Goal: Understand process/instructions: Learn how to perform a task or action

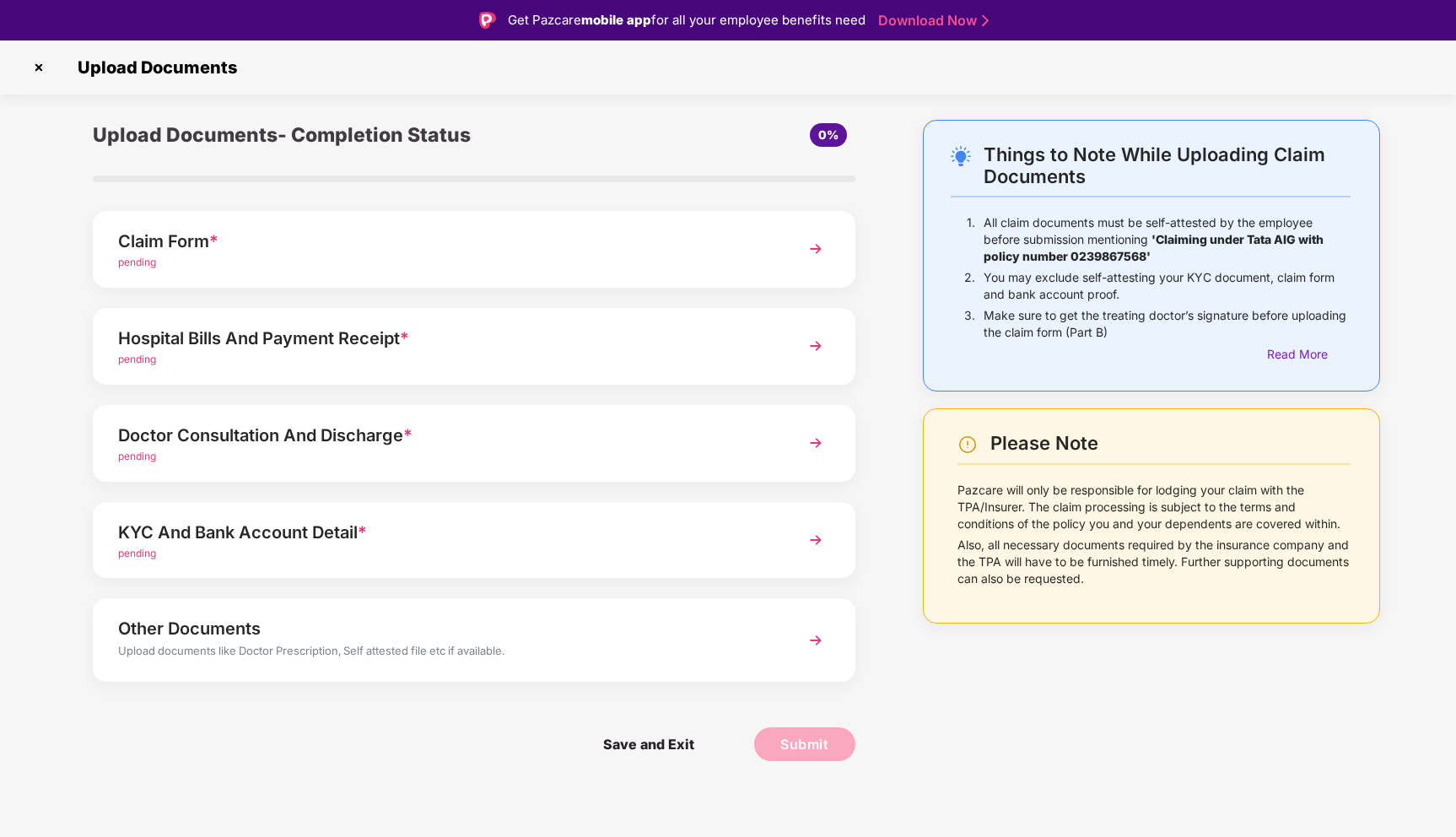
click at [818, 348] on img at bounding box center [816, 346] width 31 height 31
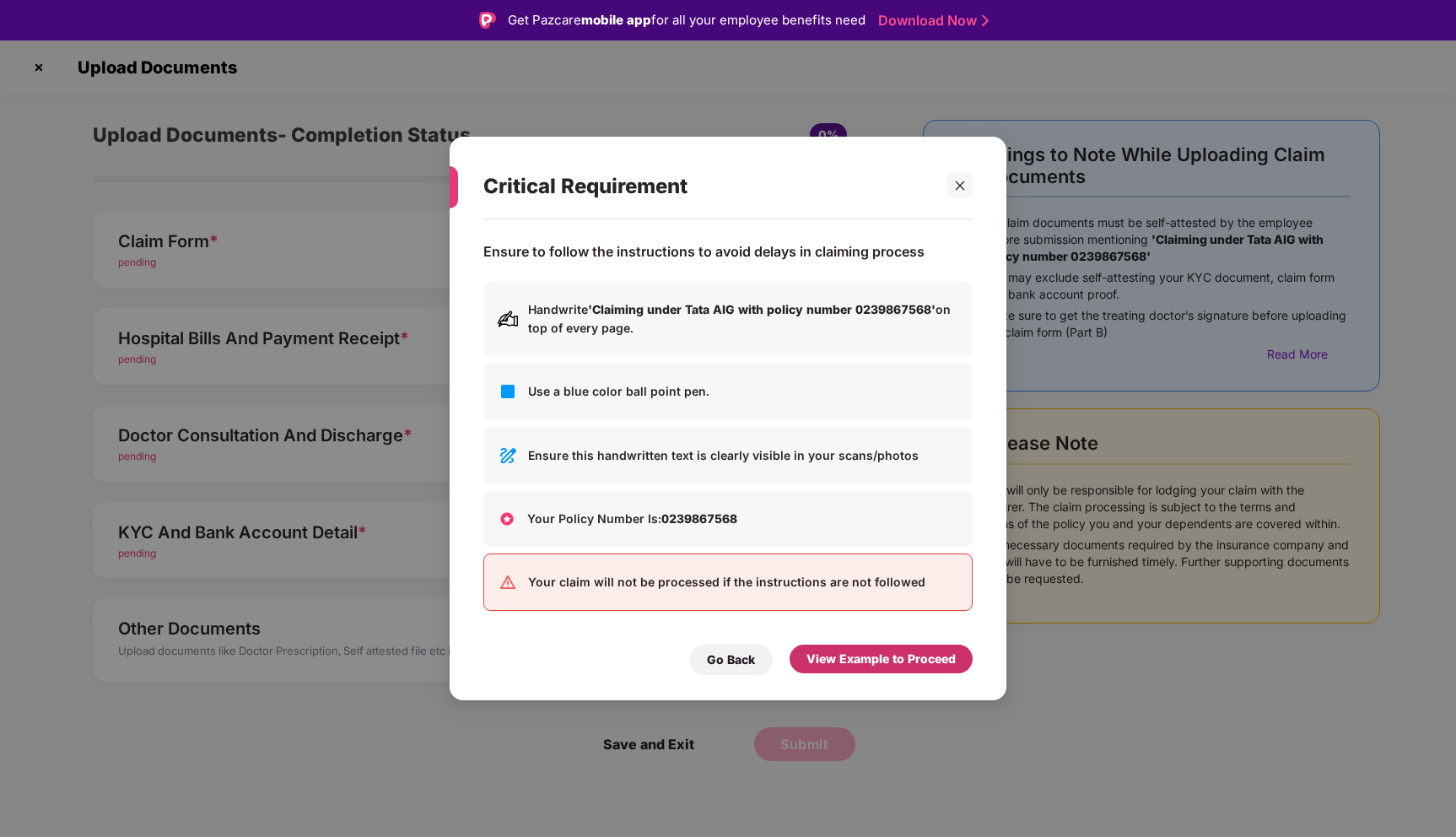
click at [891, 652] on div "View Example to Proceed" at bounding box center [881, 658] width 150 height 19
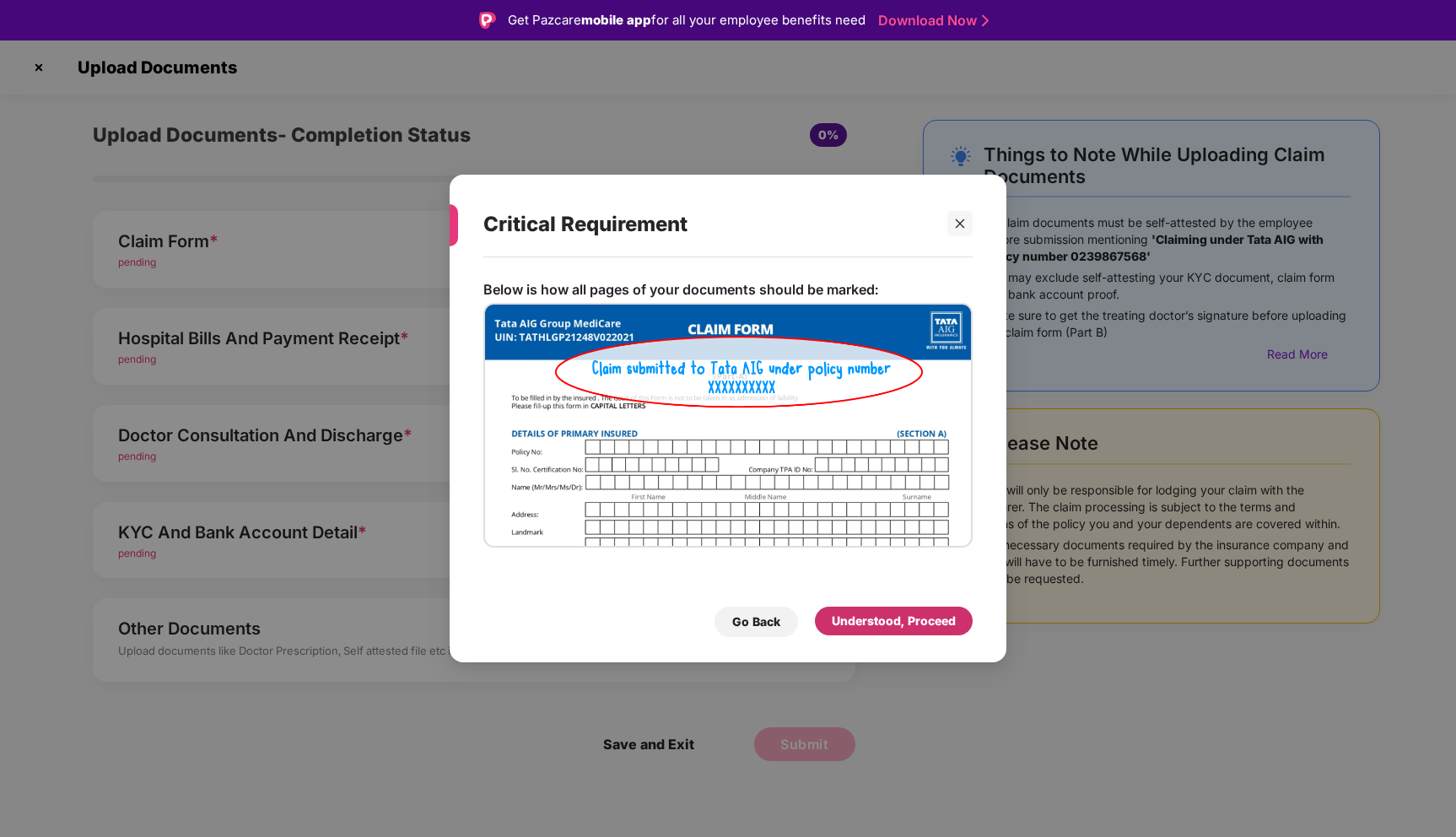
click at [883, 627] on div "Understood, Proceed" at bounding box center [893, 621] width 124 height 19
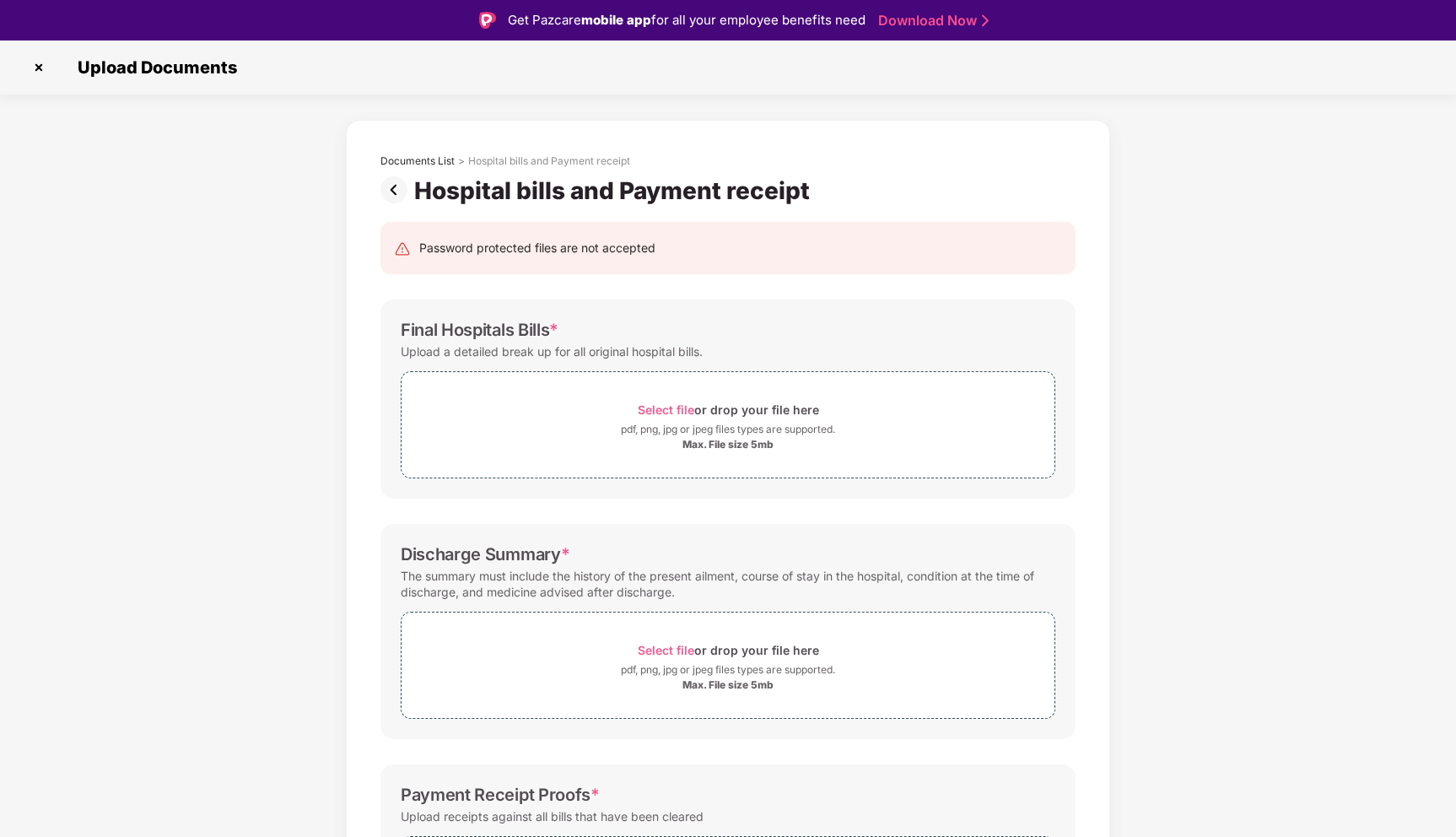
click at [398, 189] on img at bounding box center [397, 190] width 33 height 27
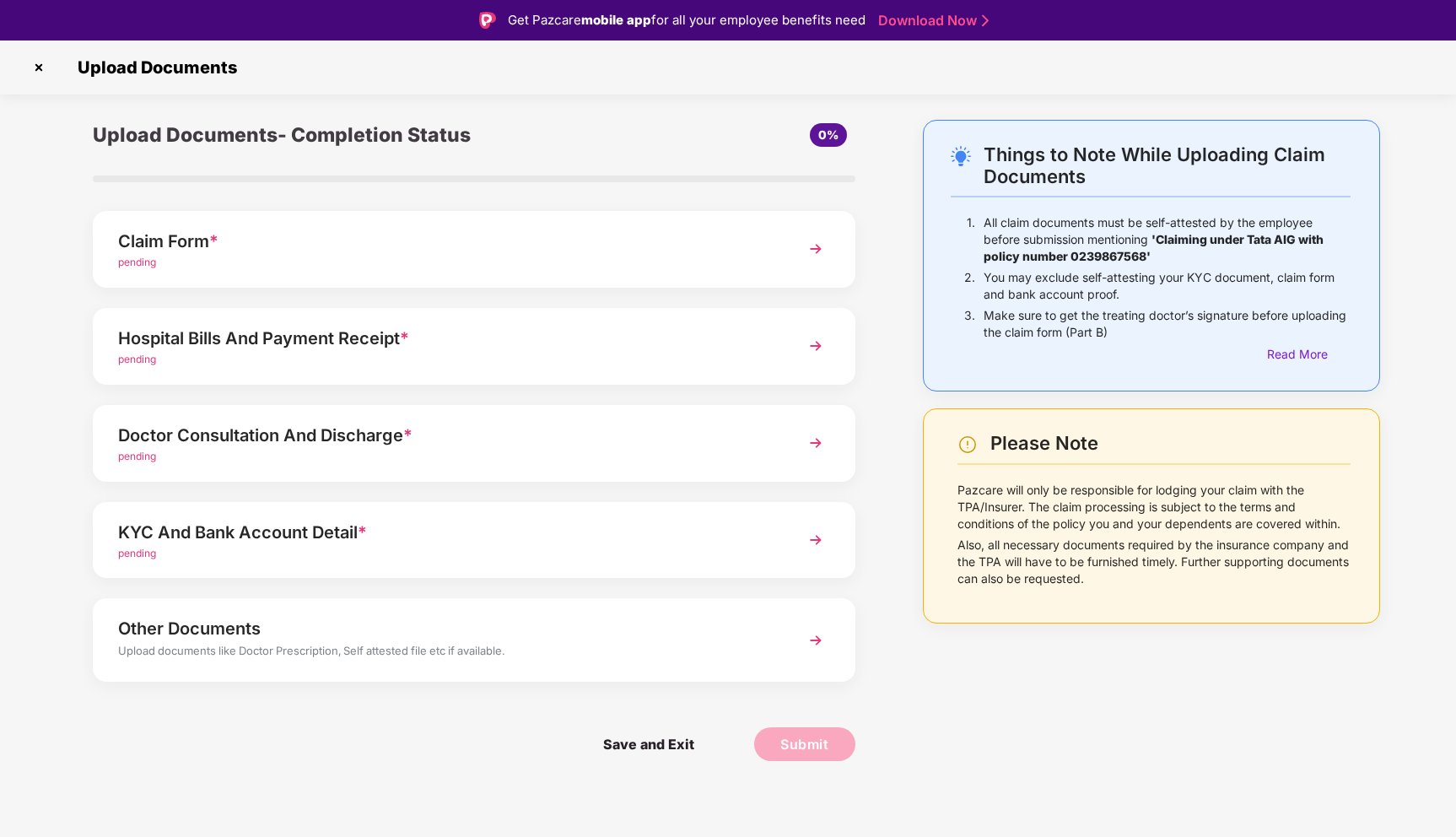
click at [814, 255] on img at bounding box center [816, 249] width 31 height 31
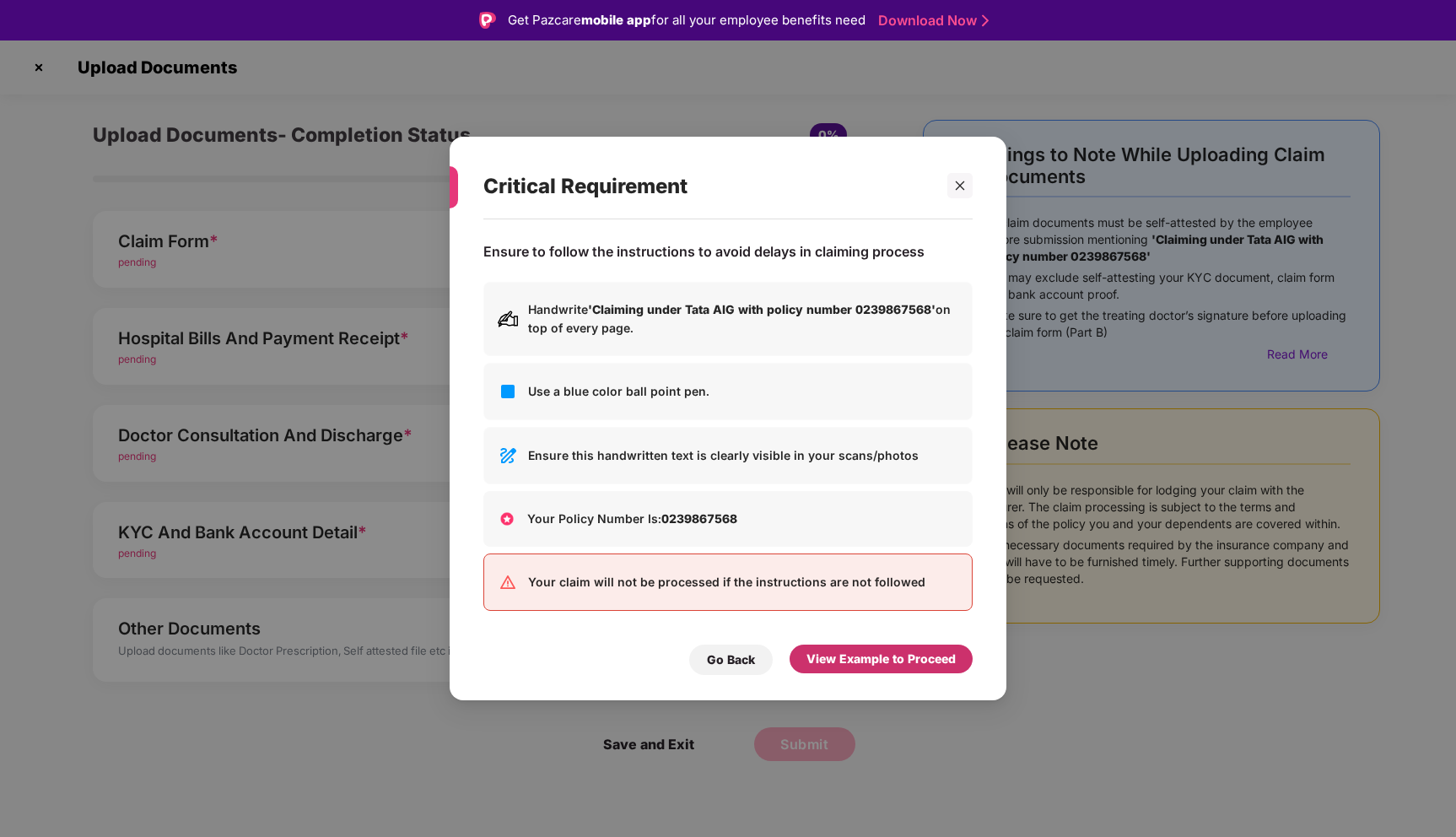
click at [858, 651] on div "View Example to Proceed" at bounding box center [881, 658] width 150 height 19
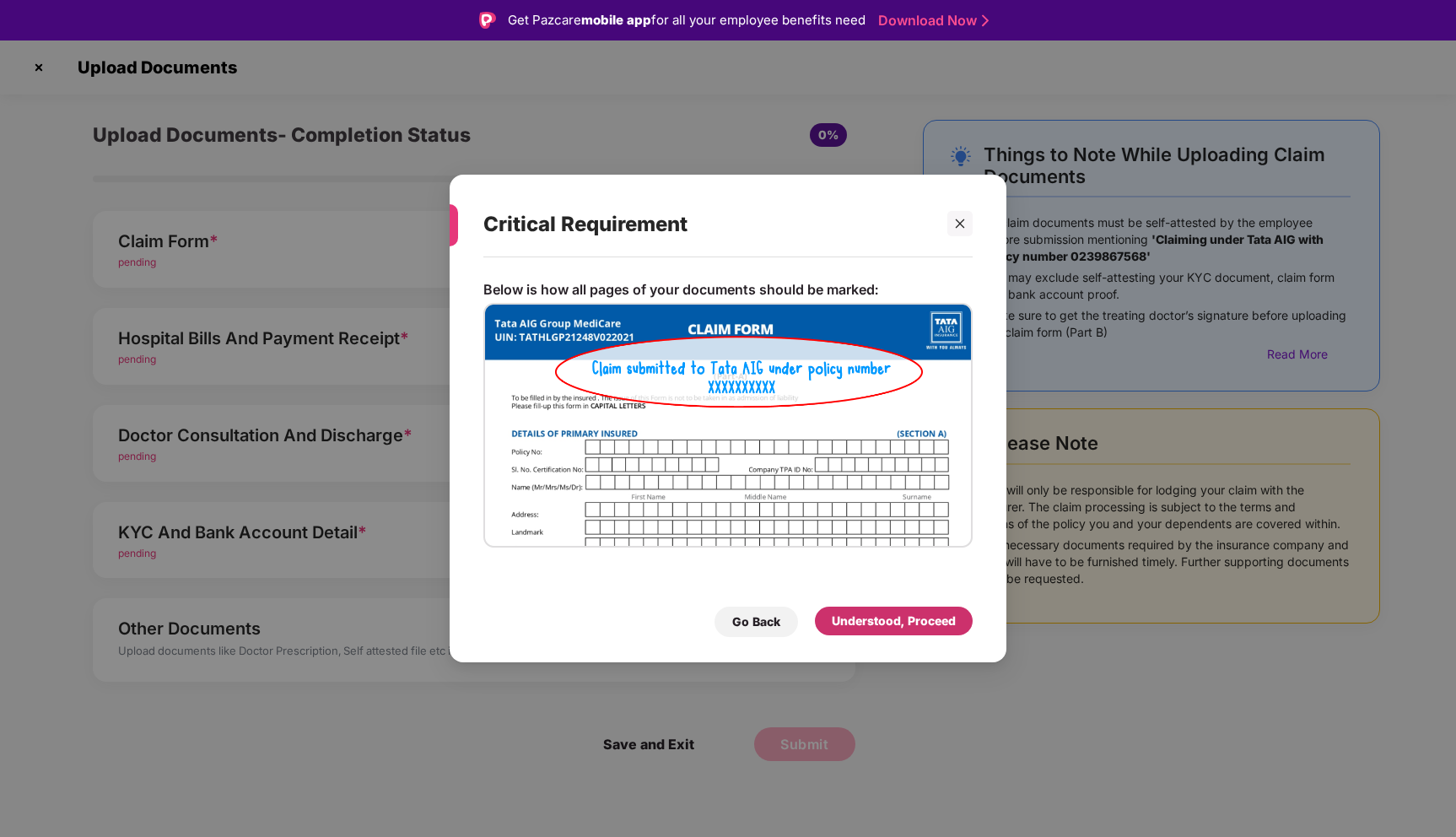
click at [883, 625] on div "Understood, Proceed" at bounding box center [893, 621] width 124 height 19
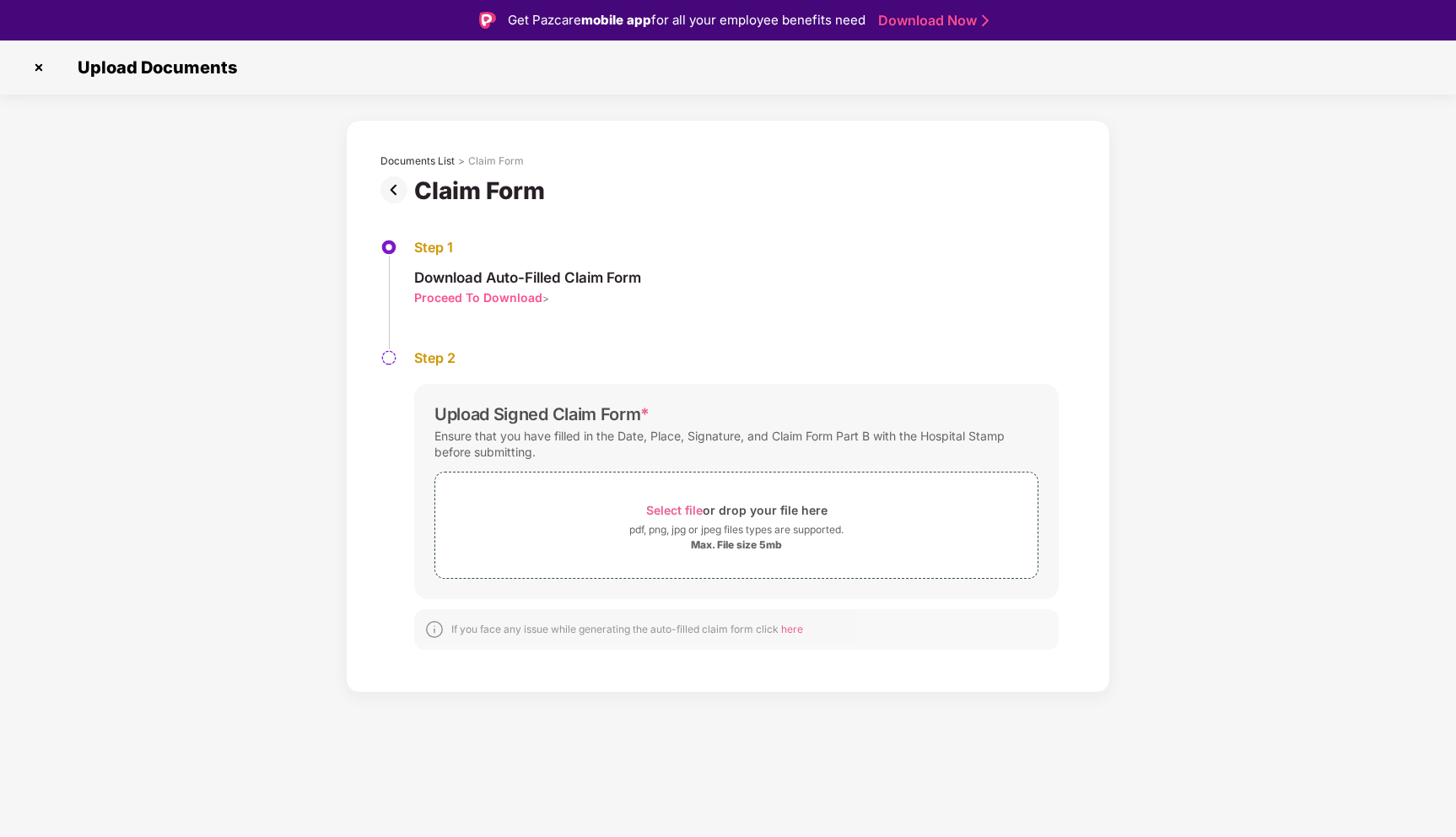
click at [399, 196] on img at bounding box center [397, 190] width 33 height 27
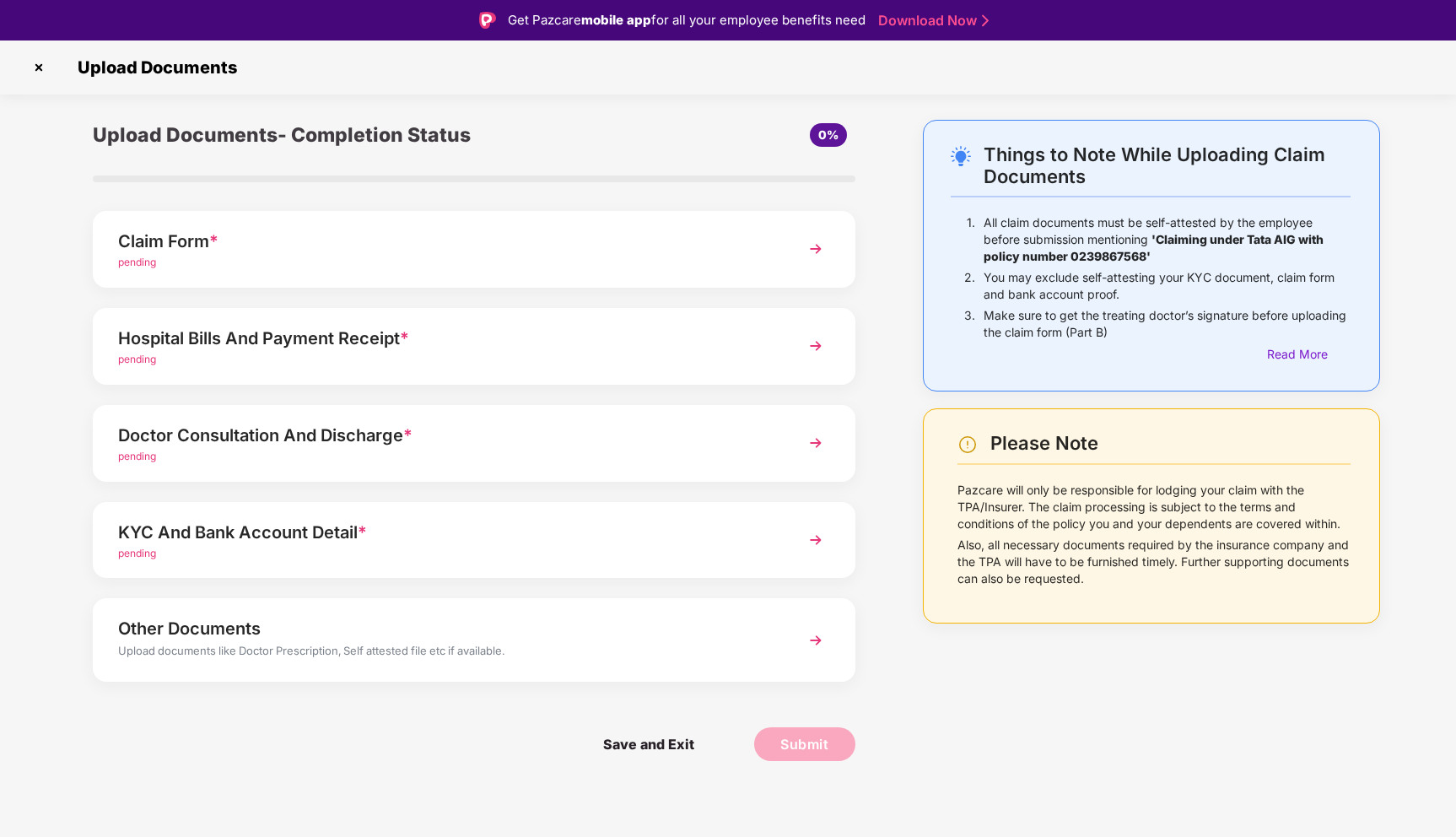
click at [816, 342] on img at bounding box center [816, 346] width 31 height 31
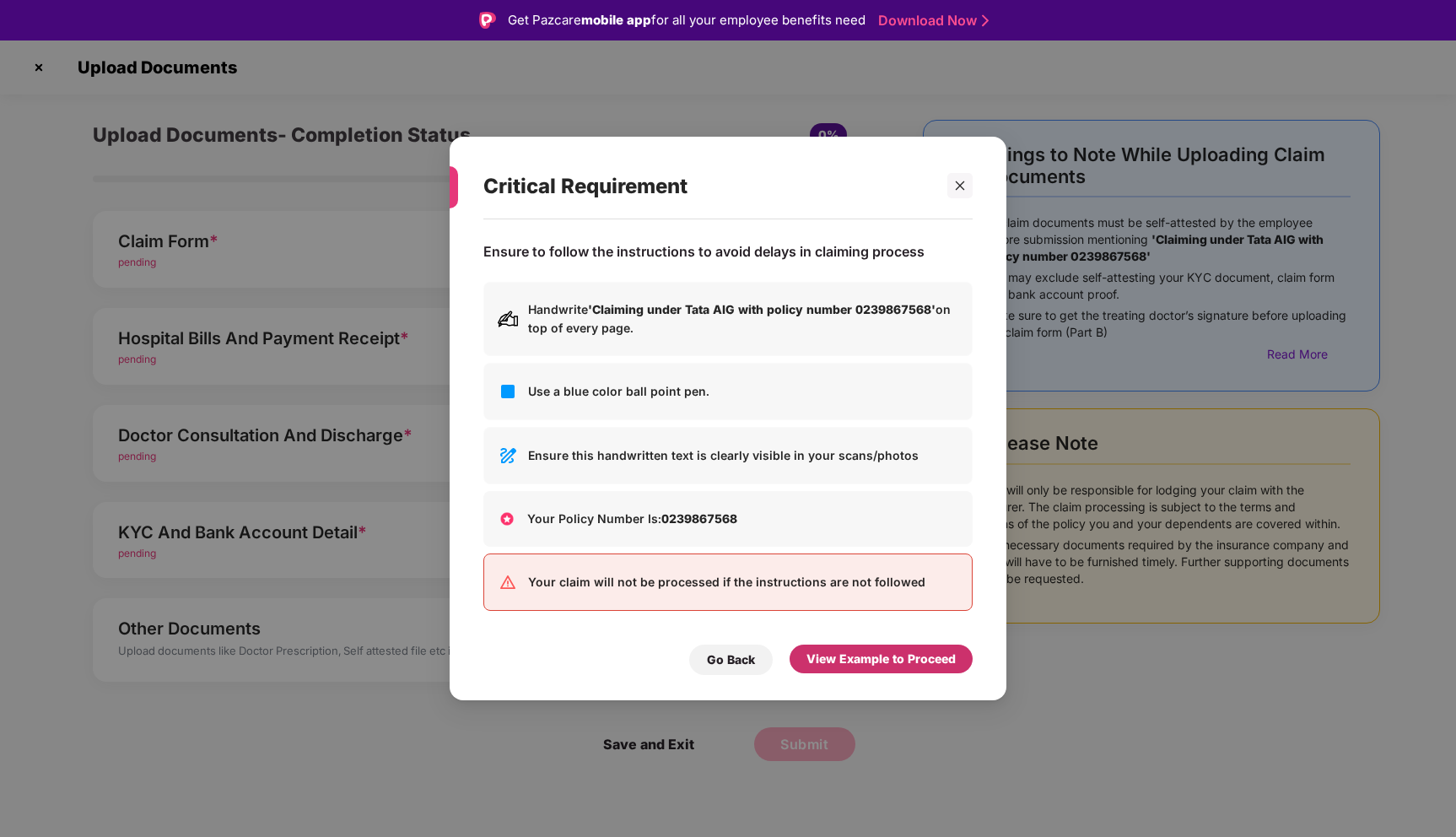
click at [838, 661] on div "View Example to Proceed" at bounding box center [881, 658] width 150 height 19
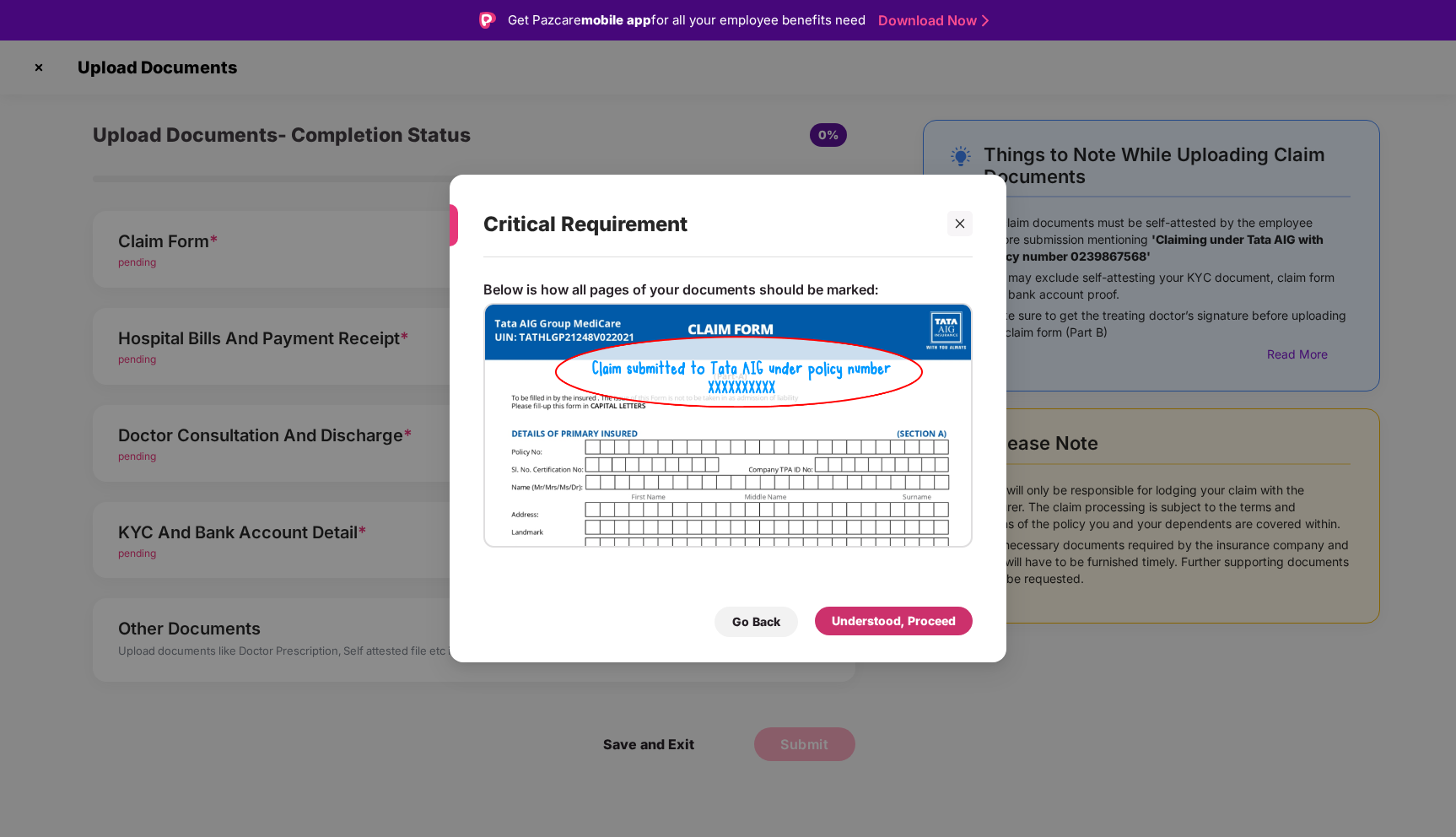
click at [868, 610] on div "Understood, Proceed" at bounding box center [893, 621] width 158 height 29
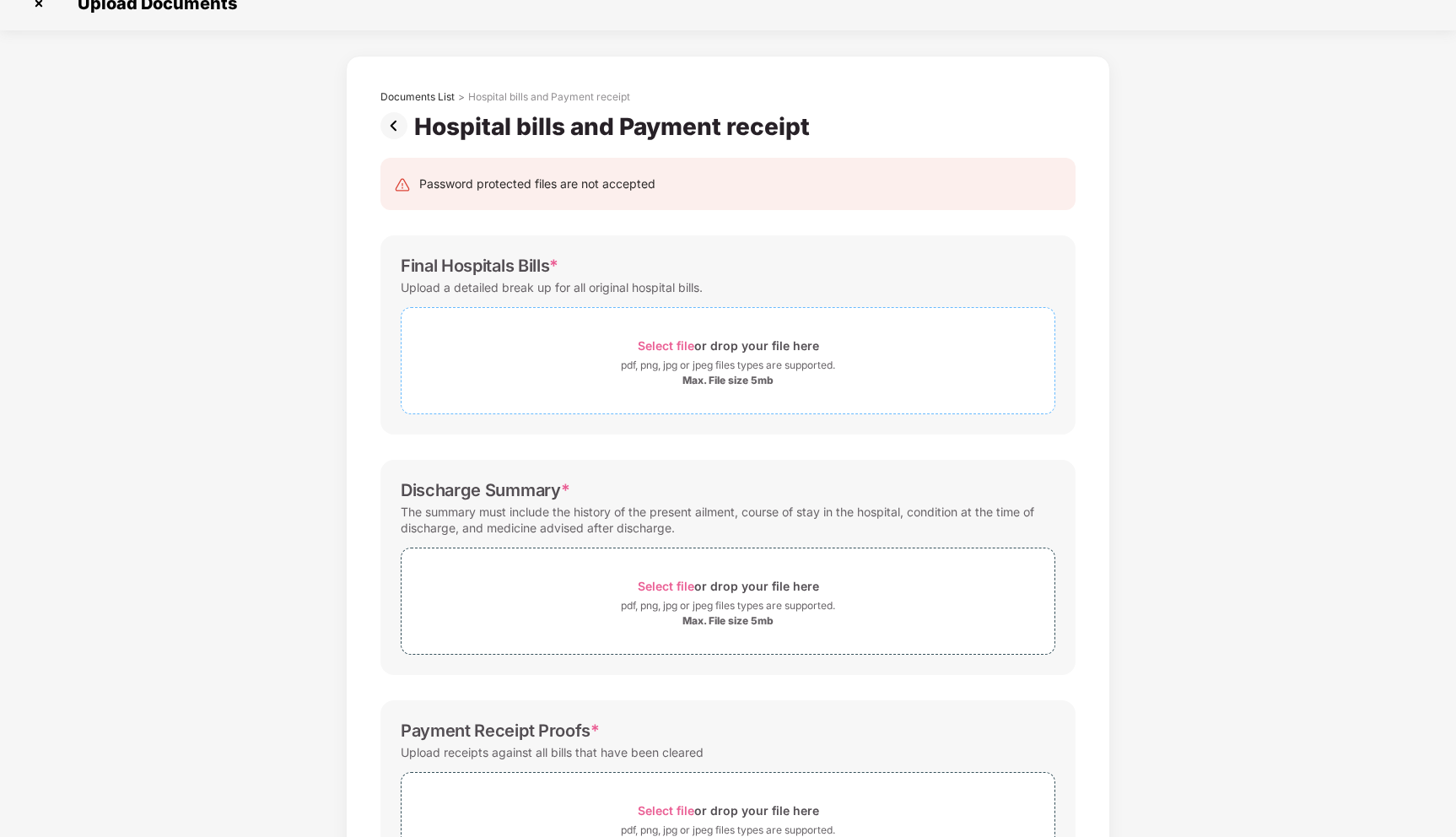
scroll to position [3, 0]
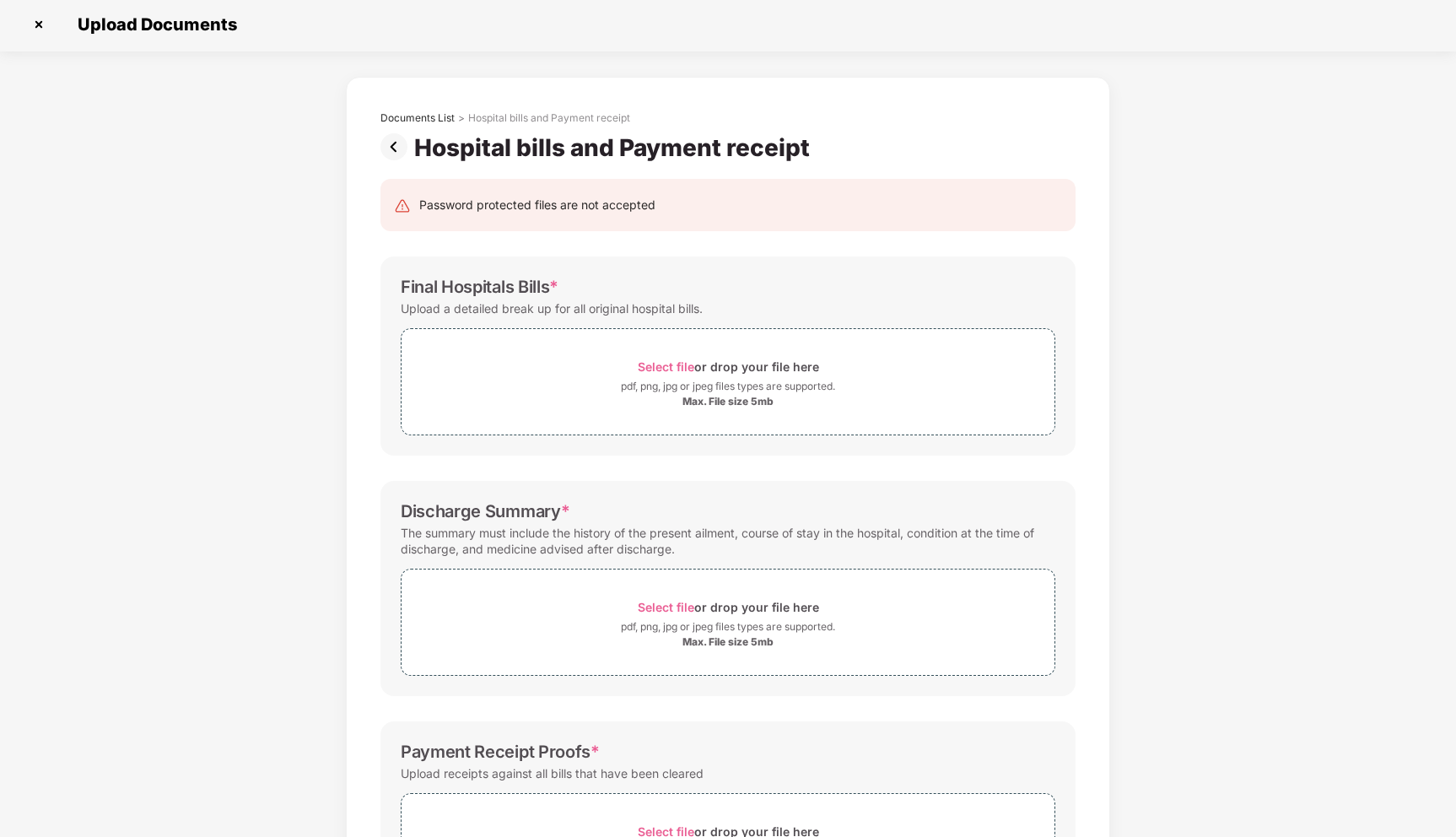
click at [396, 147] on img at bounding box center [397, 147] width 33 height 27
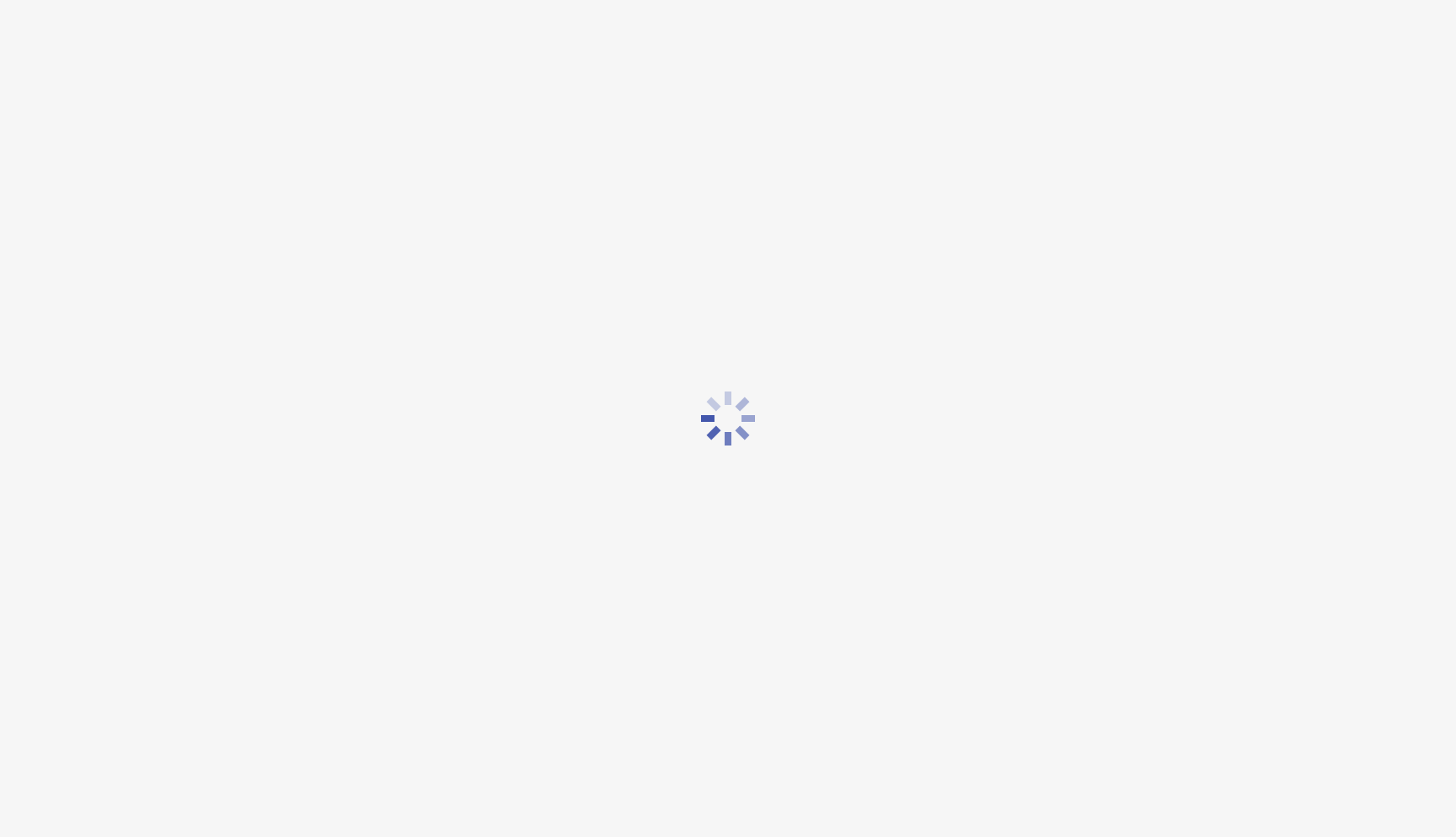
scroll to position [0, 0]
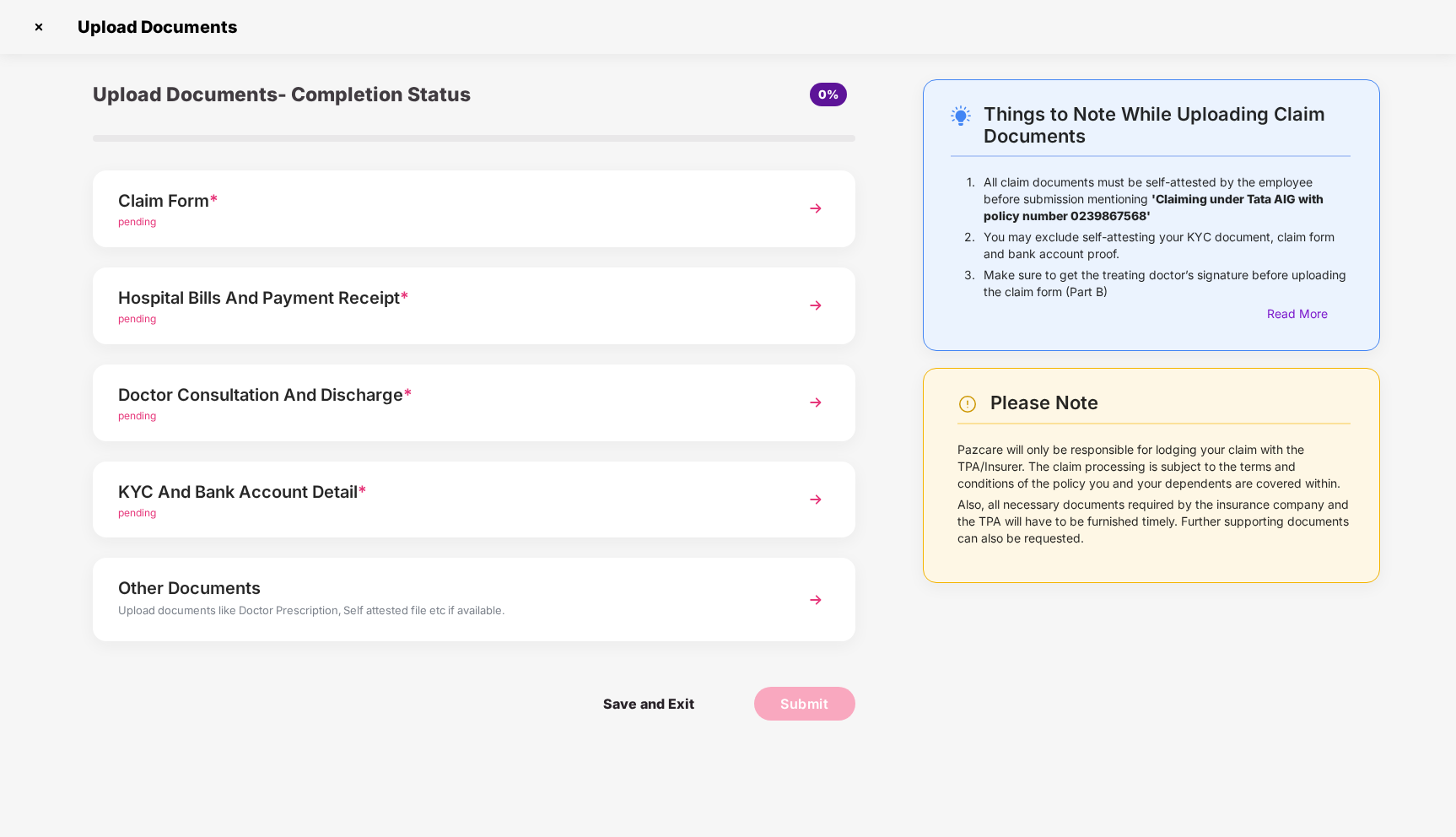
click at [815, 307] on img at bounding box center [816, 306] width 31 height 31
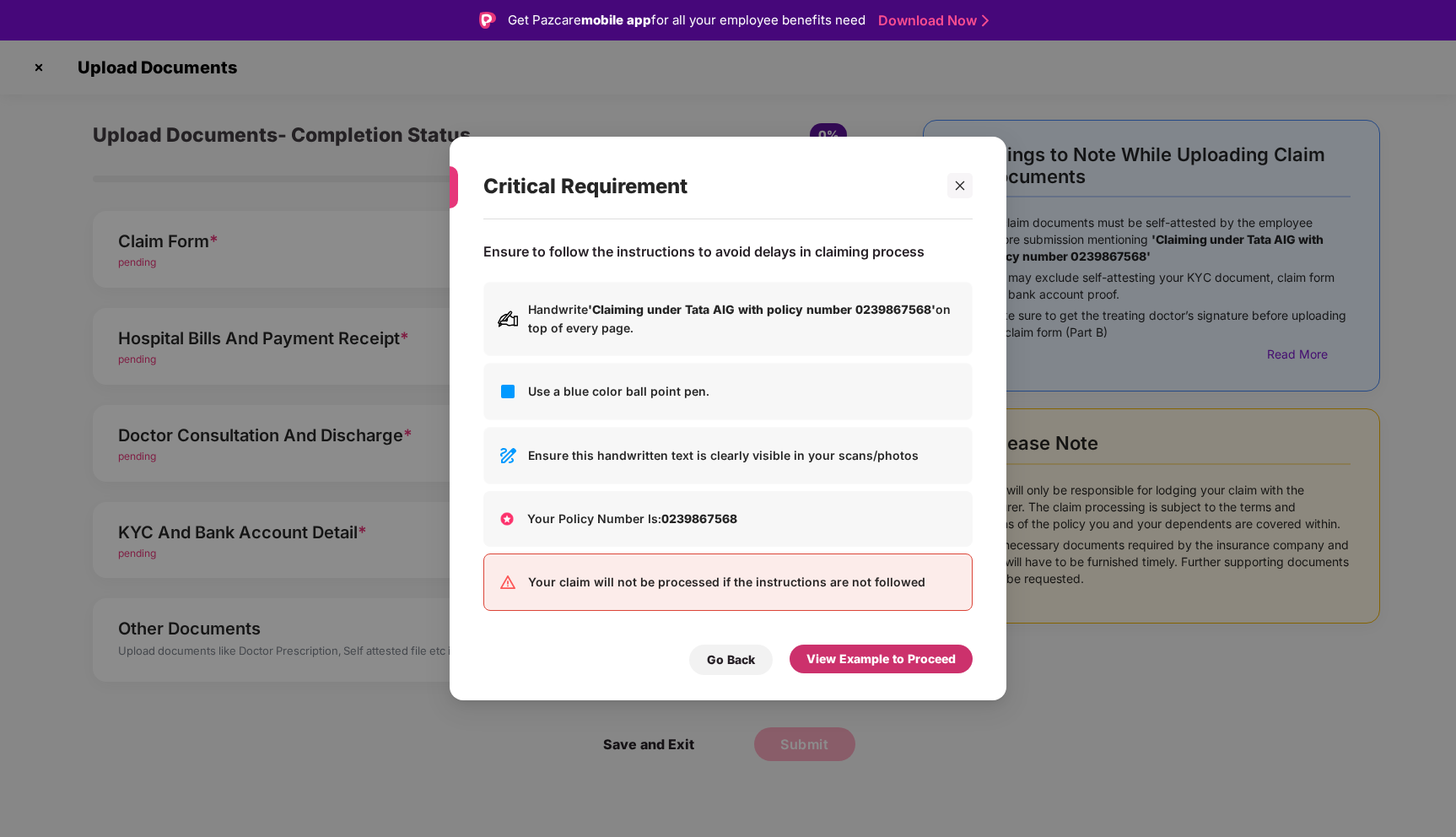
click at [888, 654] on div "View Example to Proceed" at bounding box center [881, 658] width 150 height 19
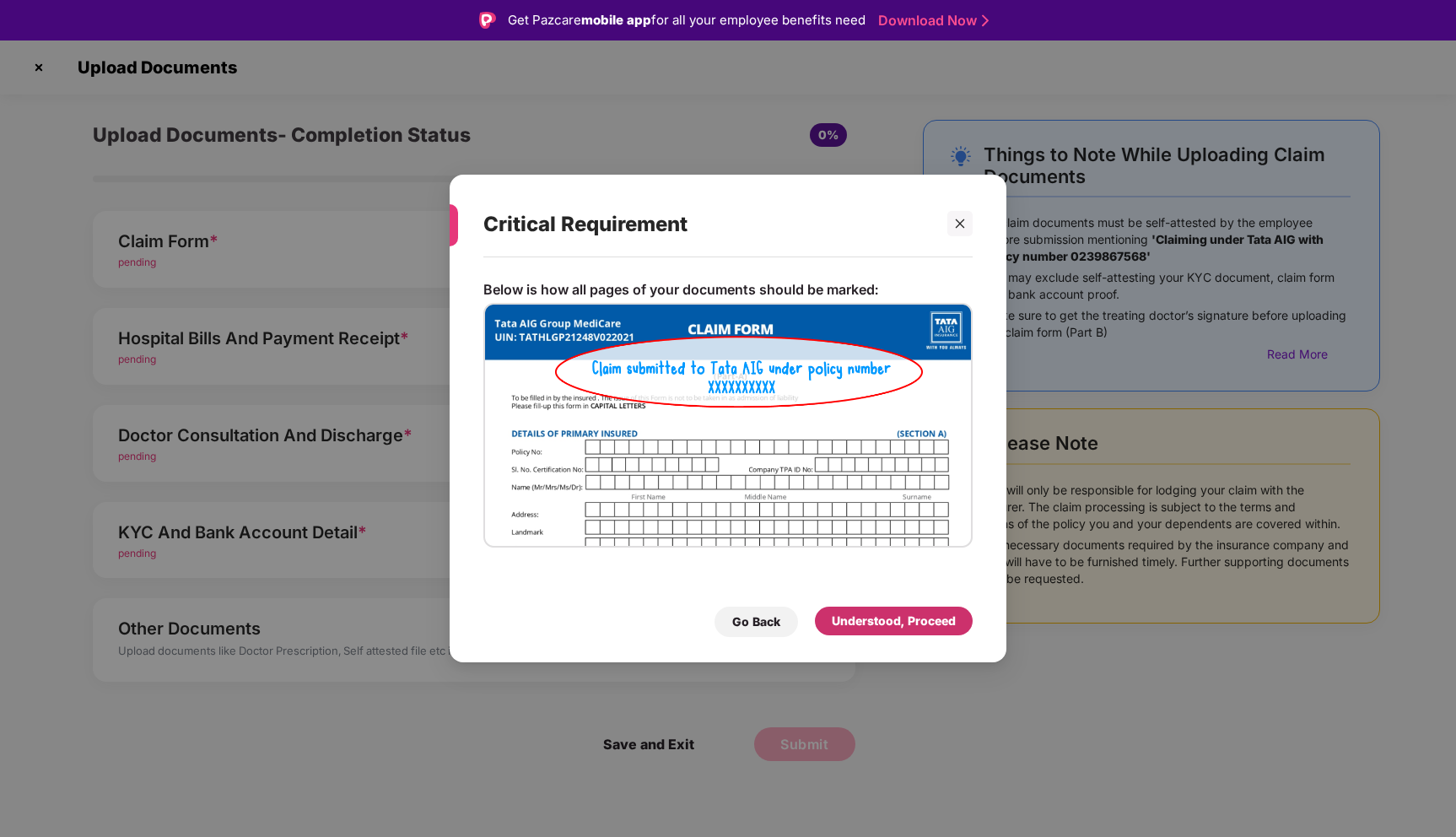
click at [885, 608] on div "Understood, Proceed" at bounding box center [893, 621] width 158 height 29
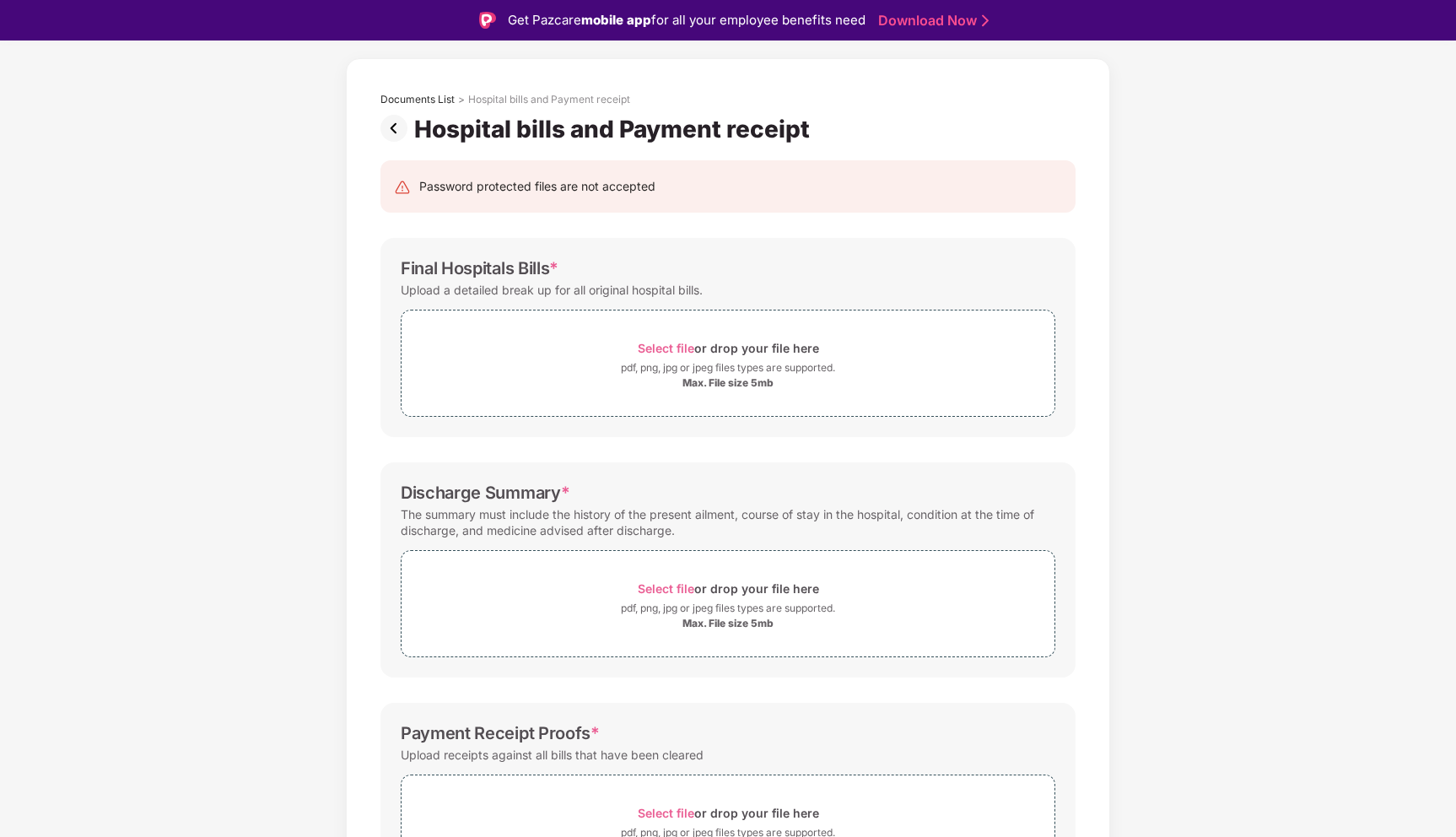
scroll to position [22, 0]
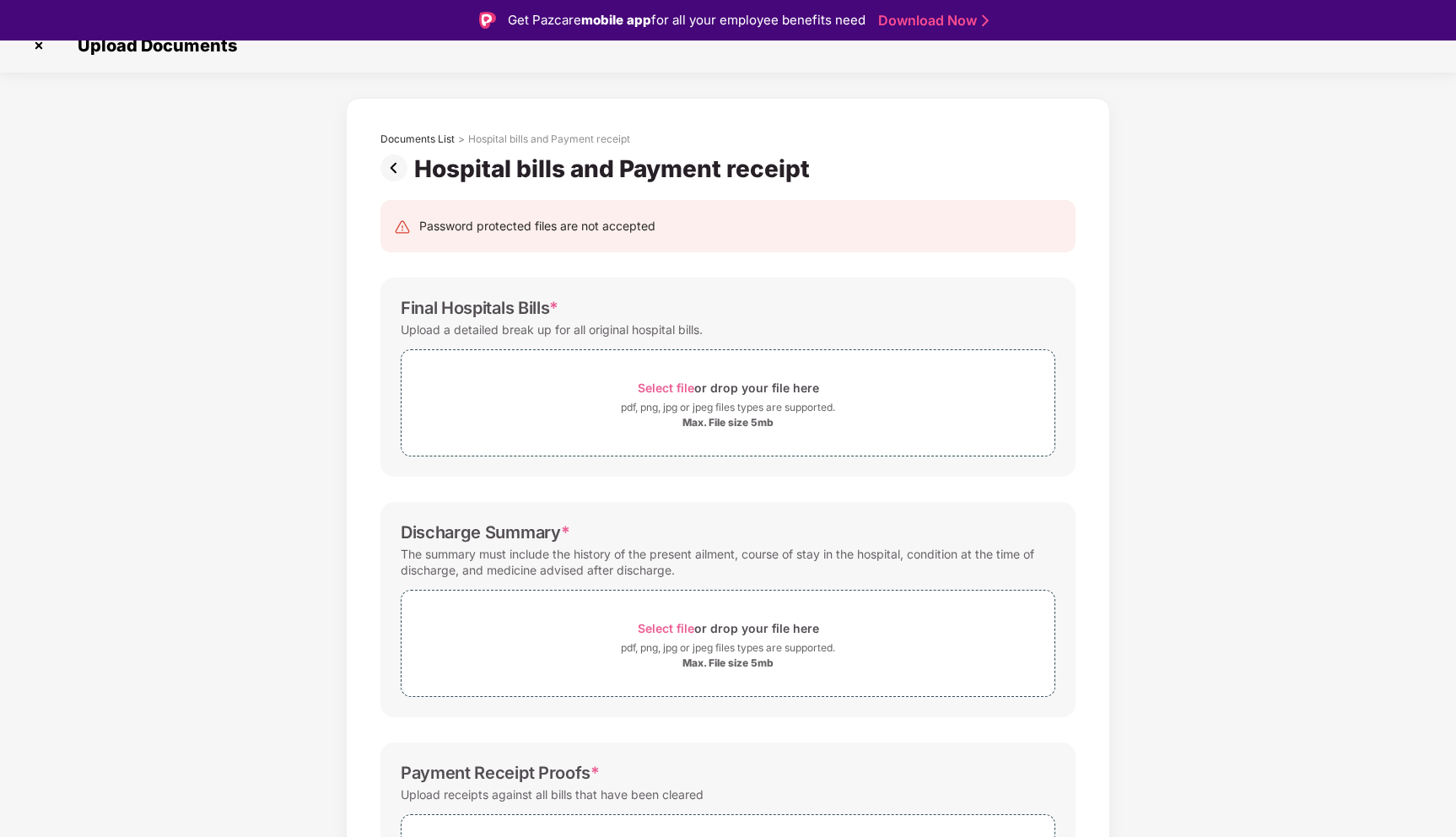
click at [398, 160] on img at bounding box center [397, 168] width 33 height 27
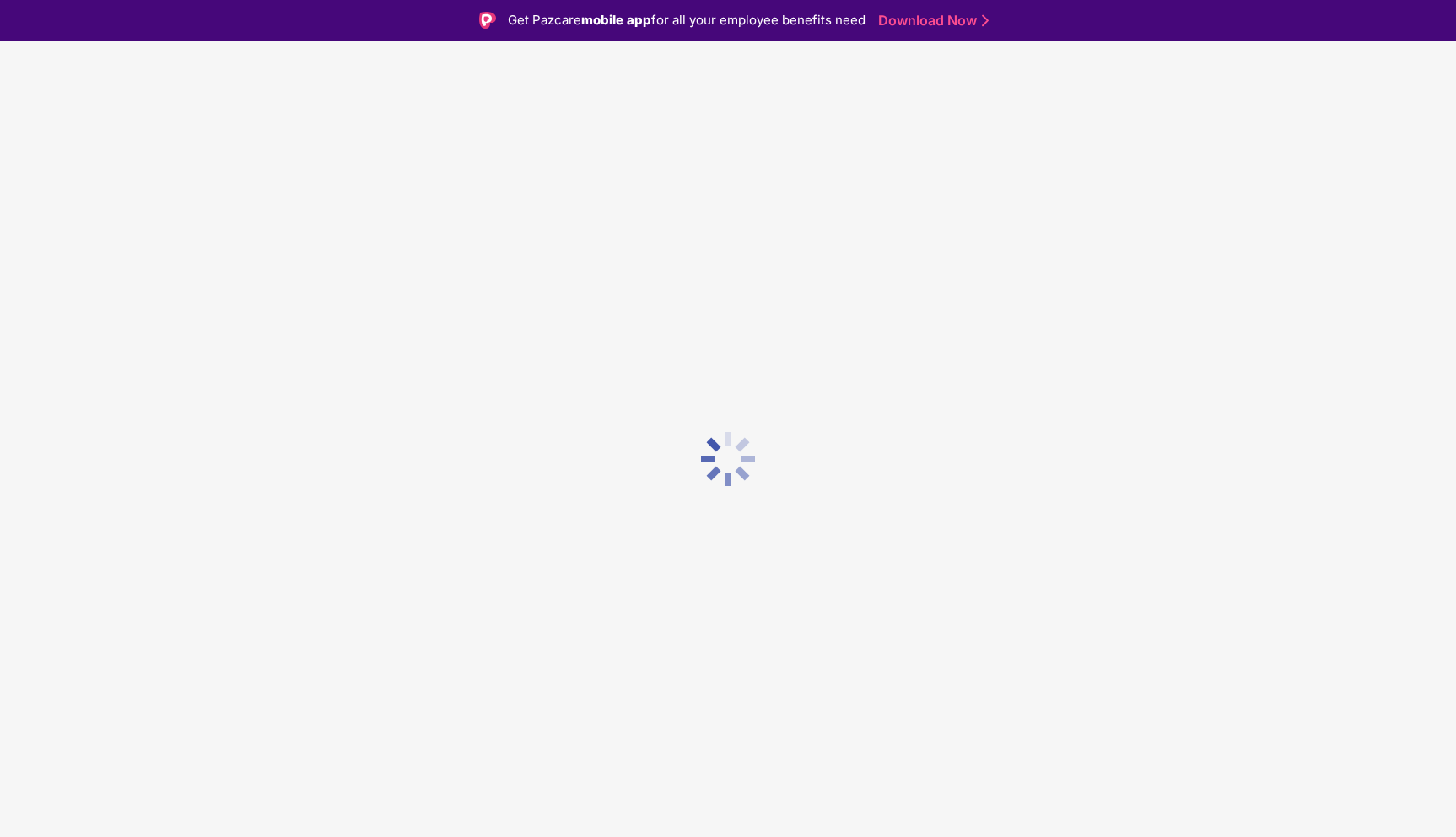
scroll to position [0, 0]
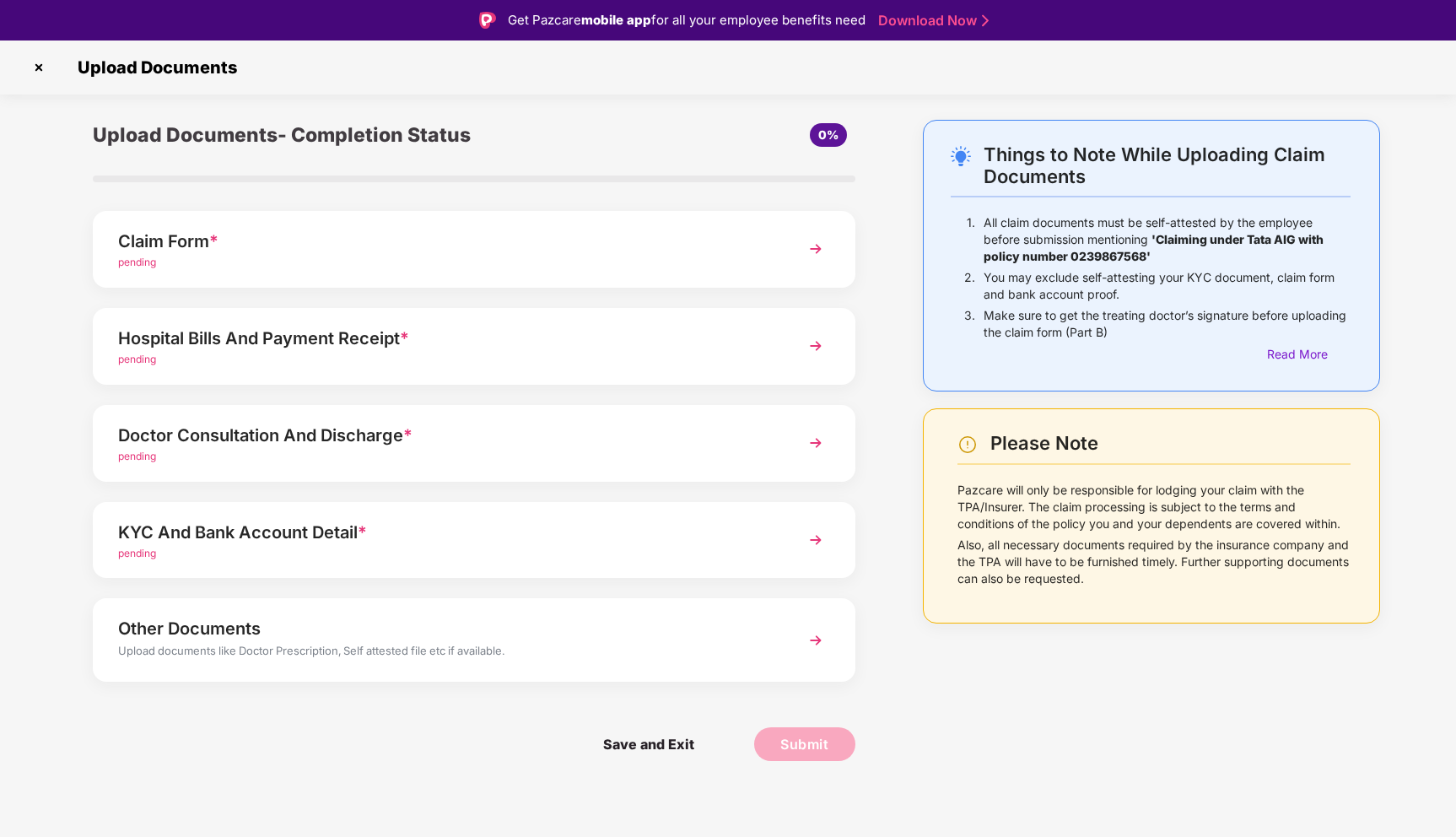
click at [817, 448] on img at bounding box center [816, 443] width 31 height 31
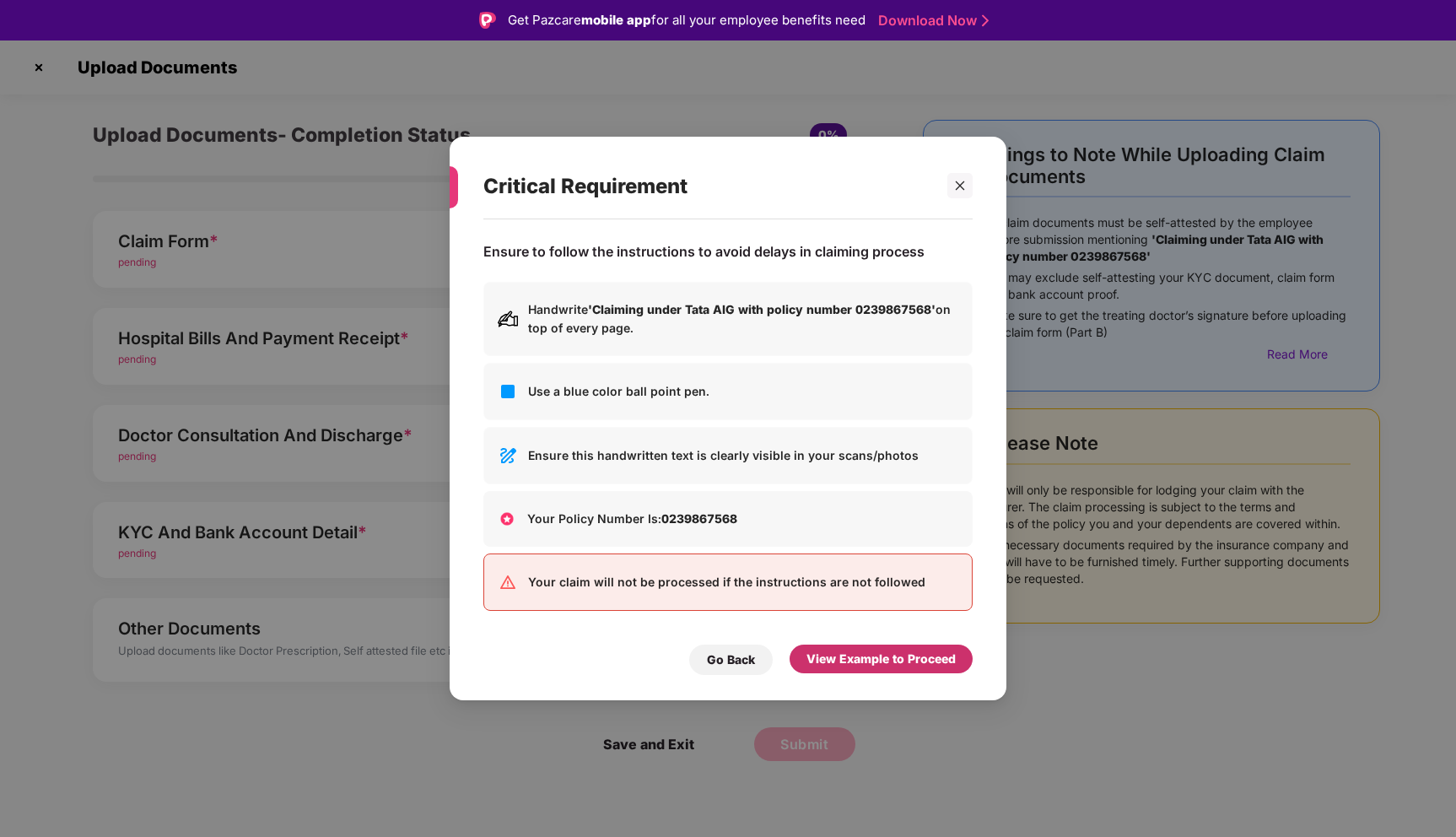
click at [912, 660] on div "View Example to Proceed" at bounding box center [881, 658] width 150 height 19
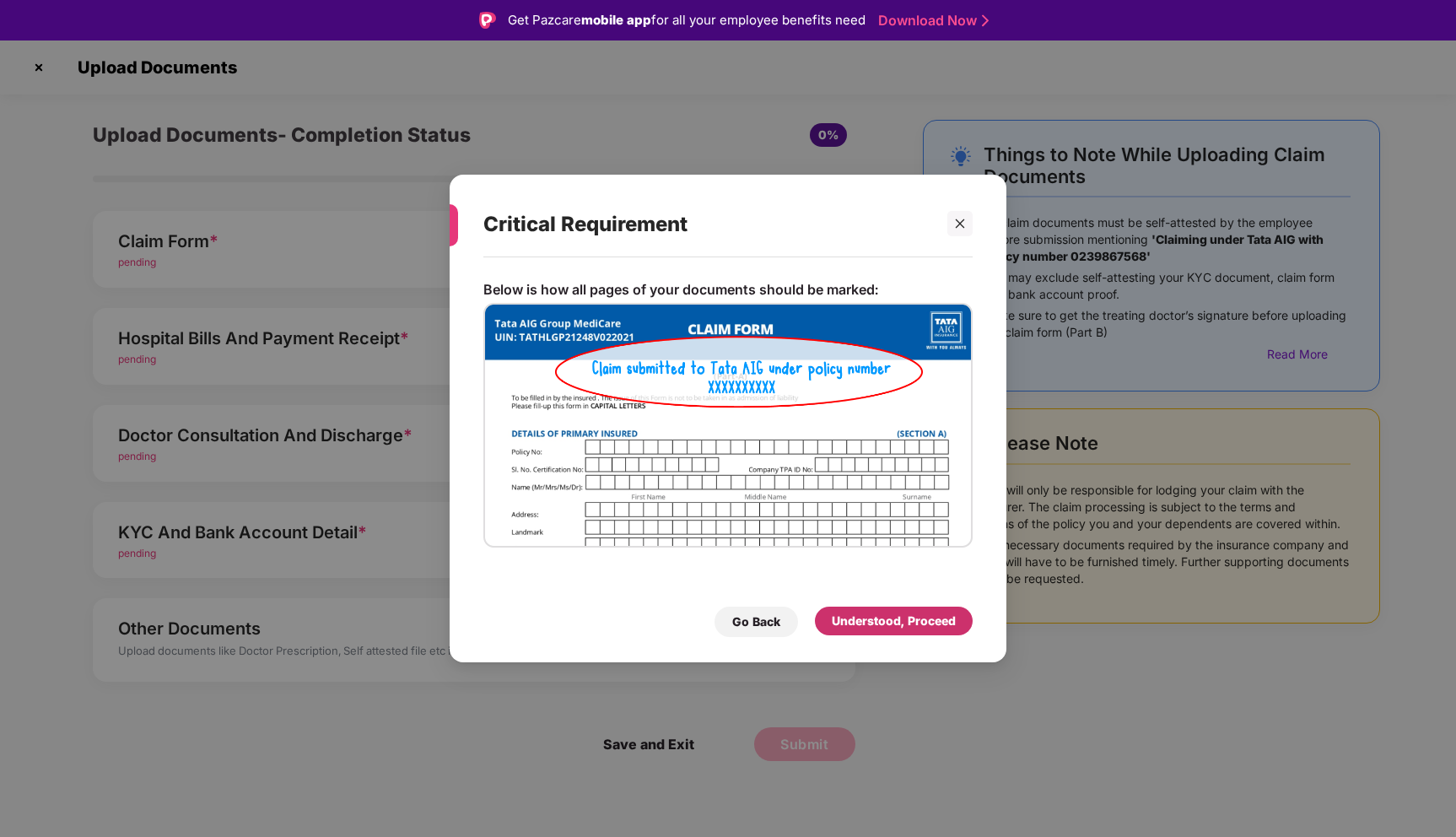
click at [906, 627] on div "Understood, Proceed" at bounding box center [893, 621] width 124 height 19
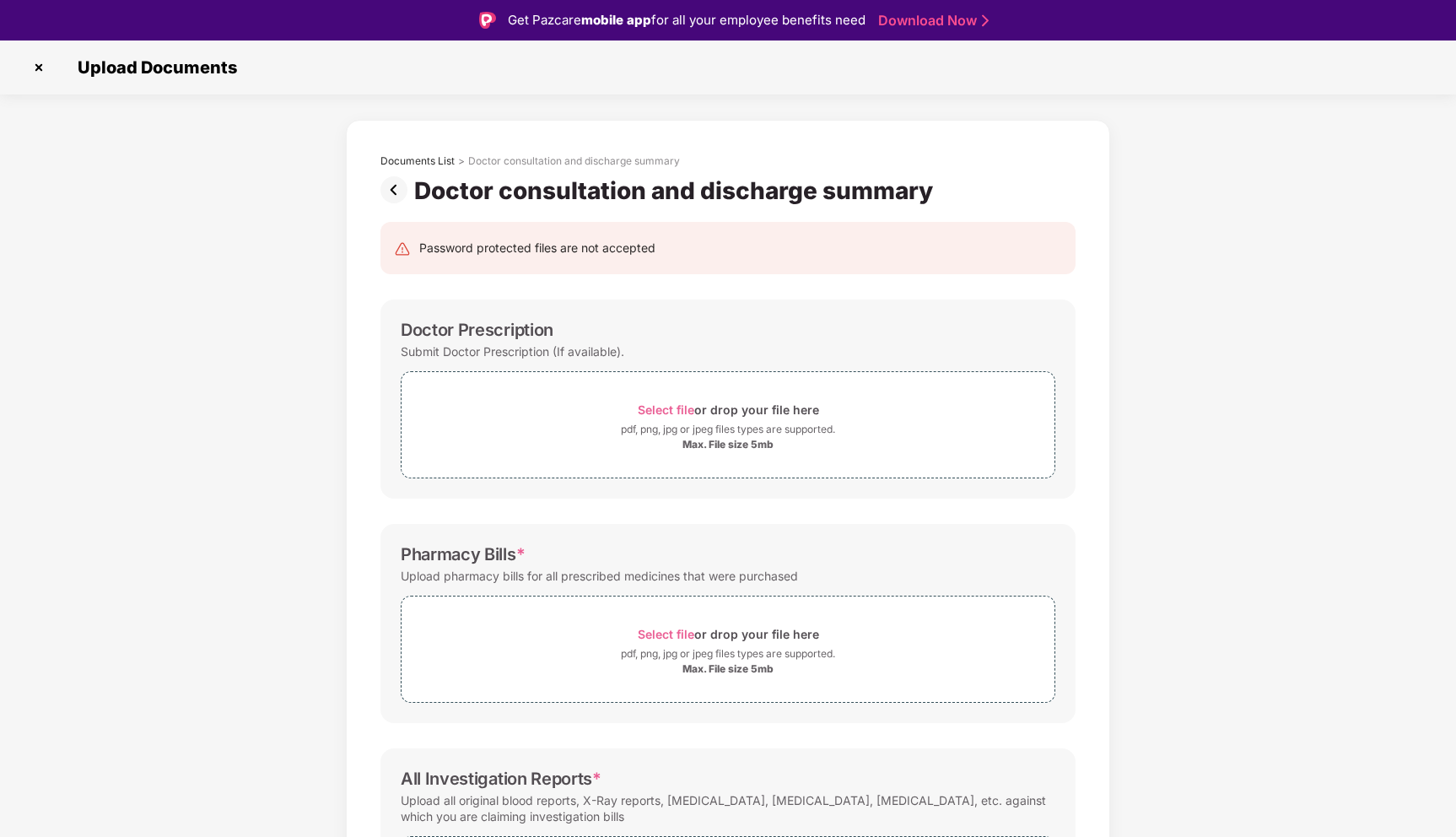
click at [389, 192] on img at bounding box center [397, 190] width 33 height 27
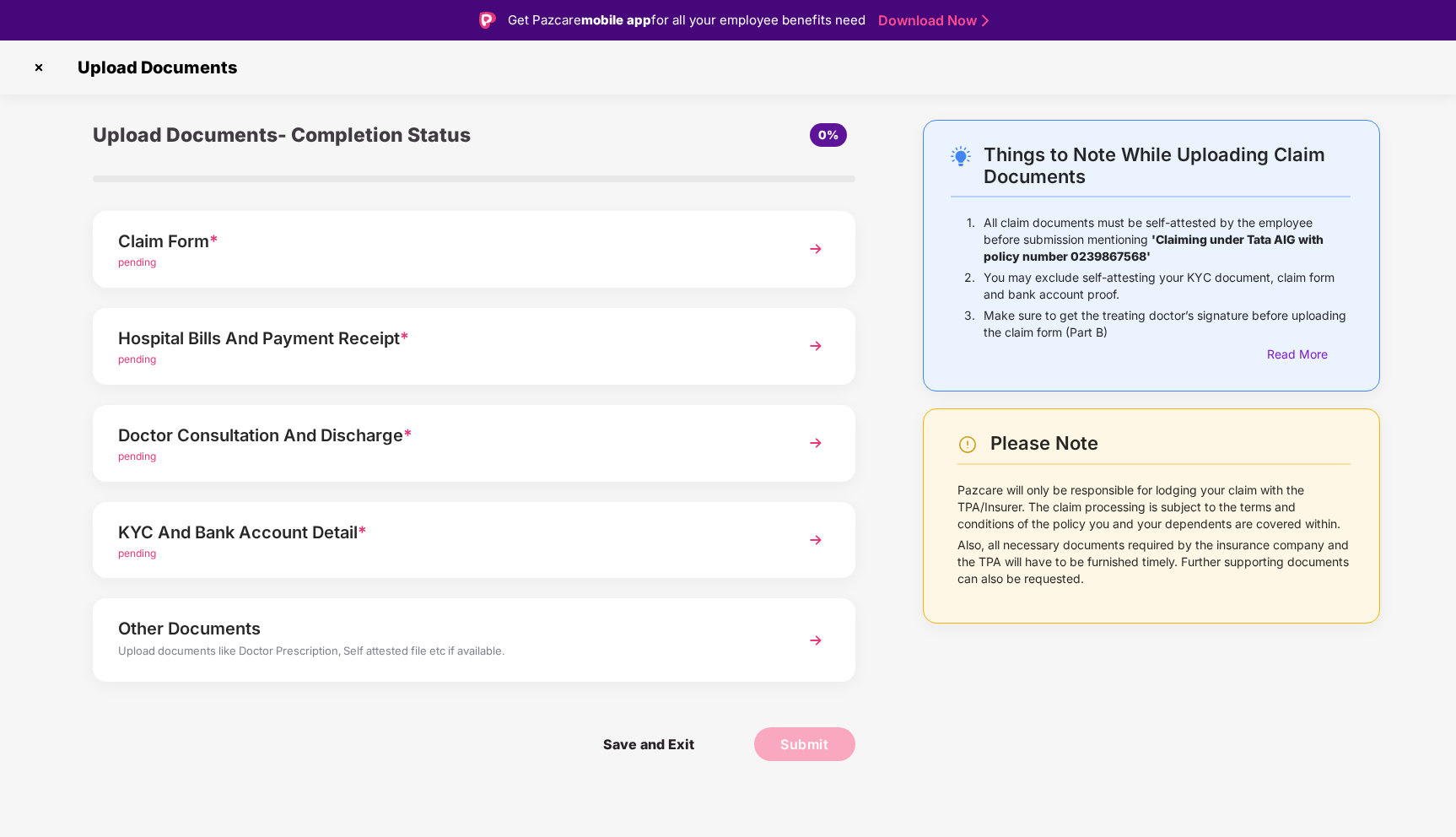
click at [810, 441] on img at bounding box center [816, 443] width 31 height 31
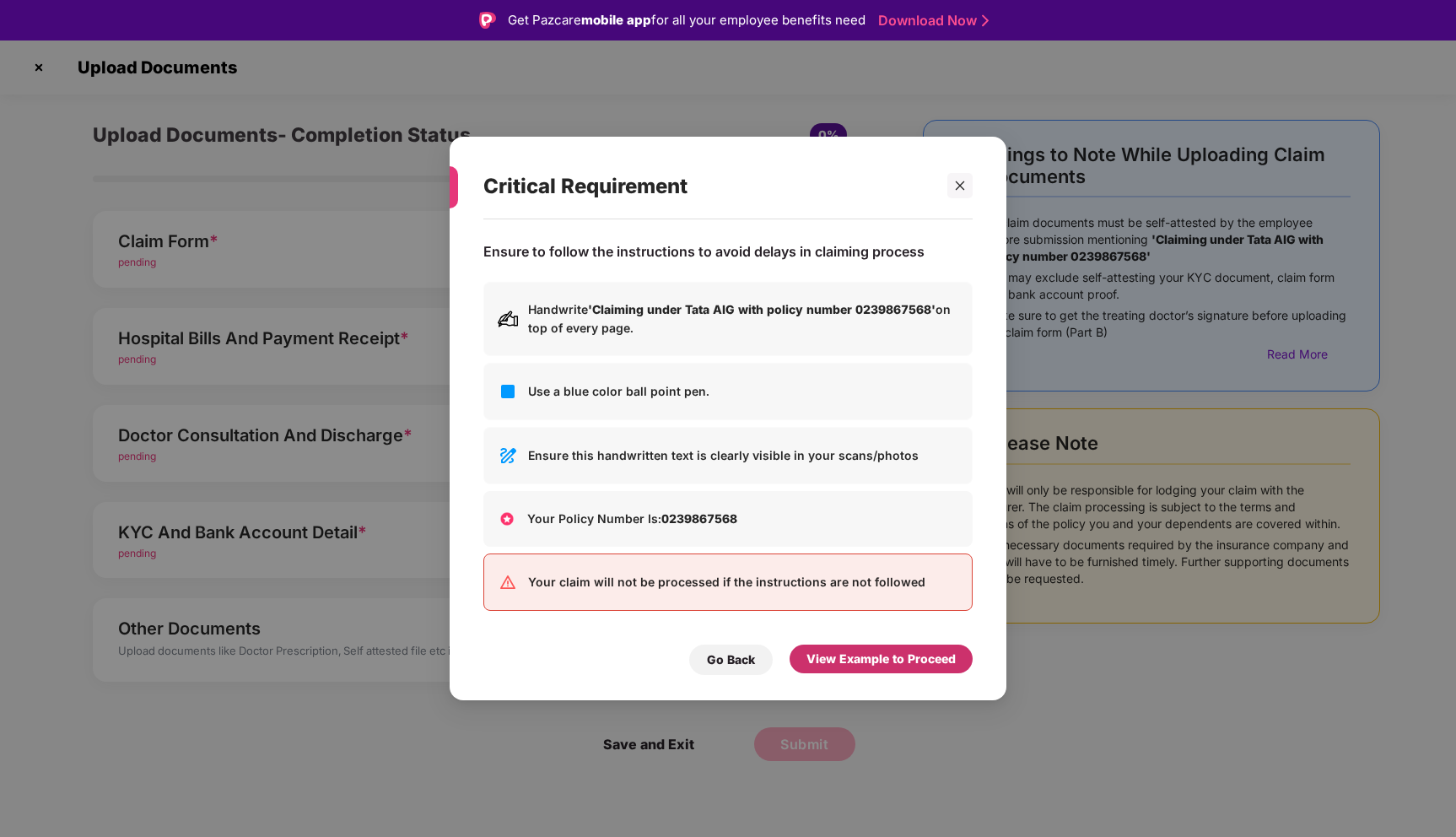
click at [897, 664] on div "View Example to Proceed" at bounding box center [881, 658] width 150 height 19
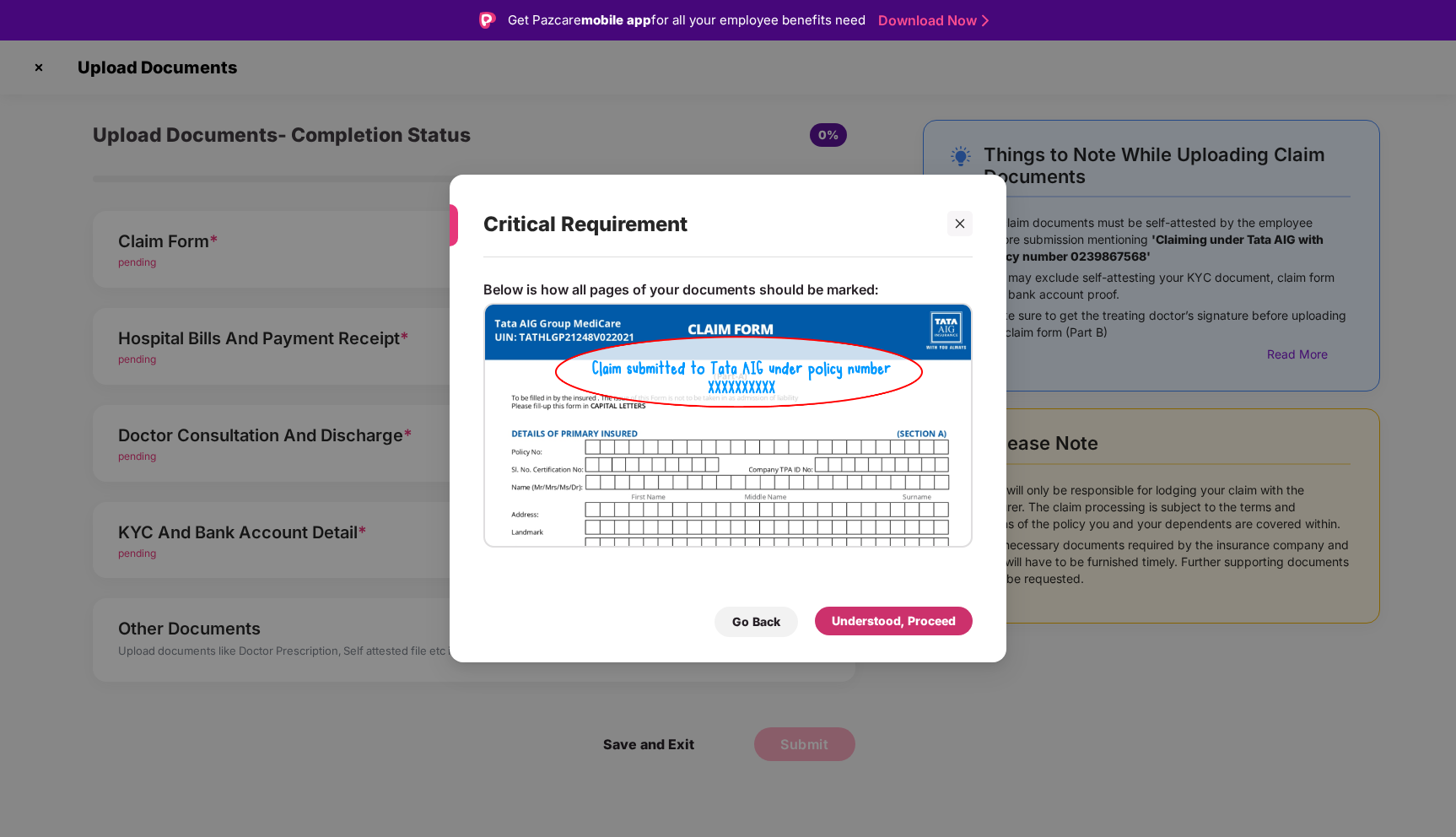
click at [896, 622] on div "Understood, Proceed" at bounding box center [893, 621] width 124 height 19
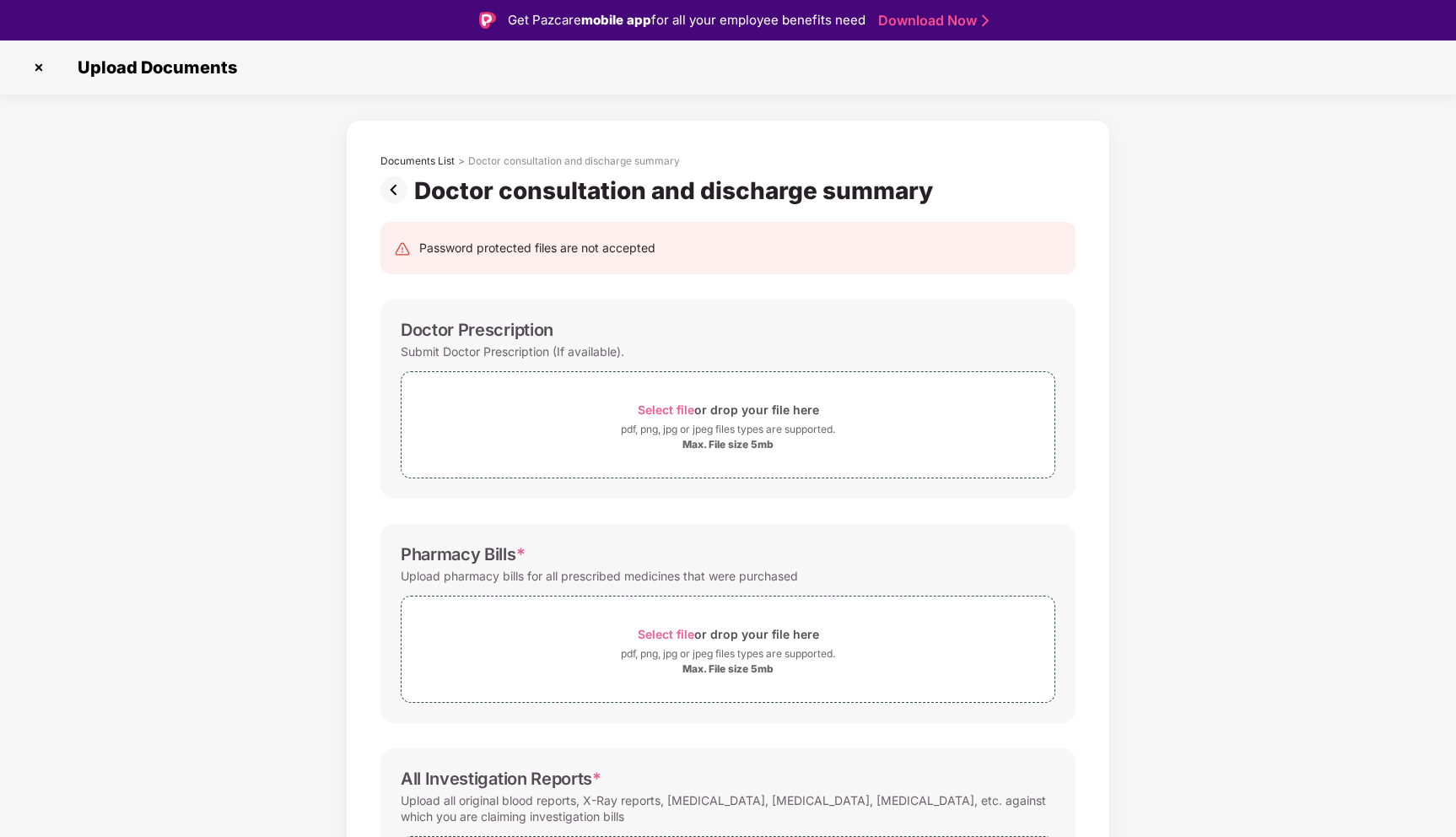
click at [391, 188] on img at bounding box center [397, 190] width 33 height 27
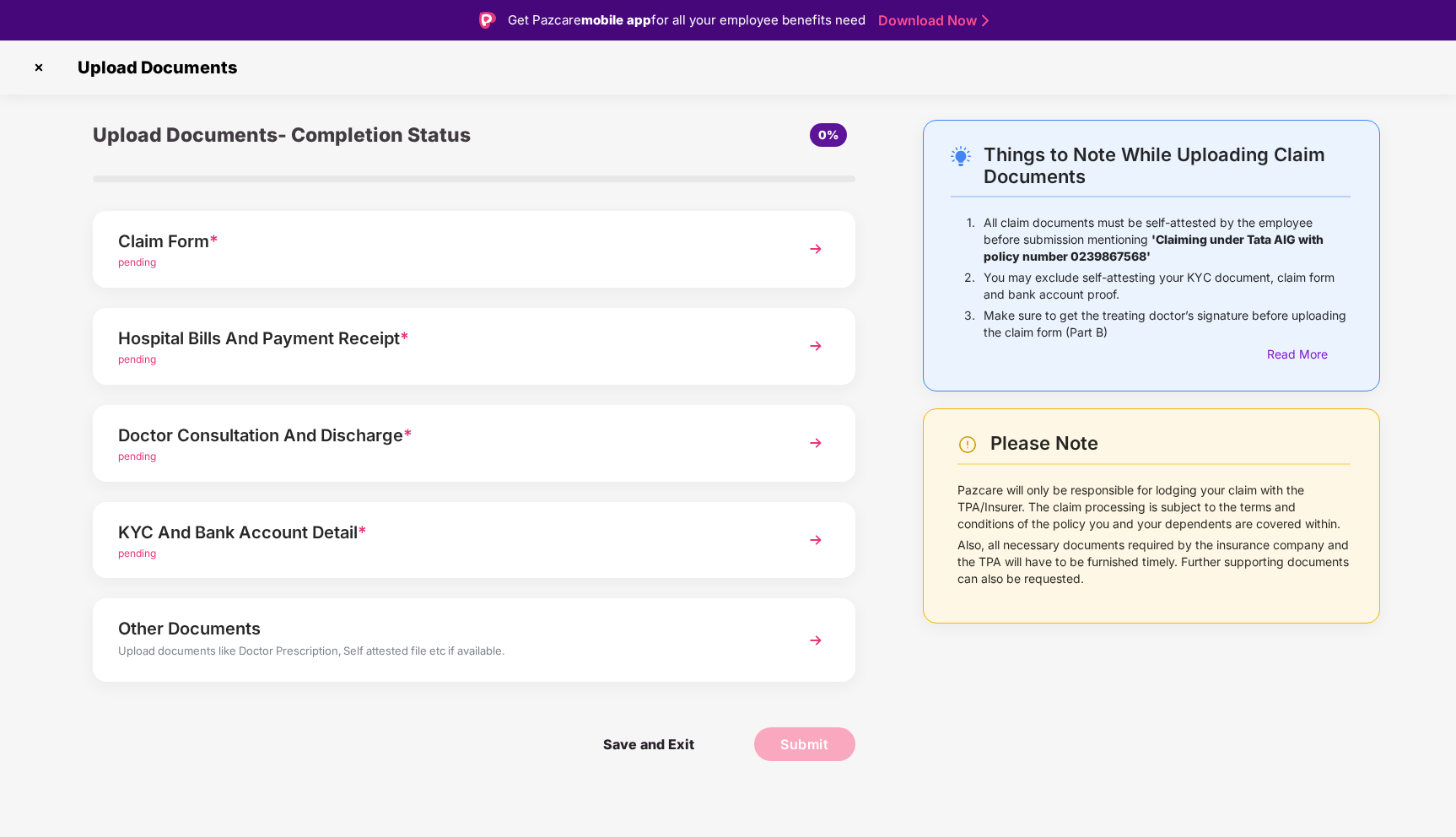
click at [818, 539] on img at bounding box center [816, 540] width 31 height 31
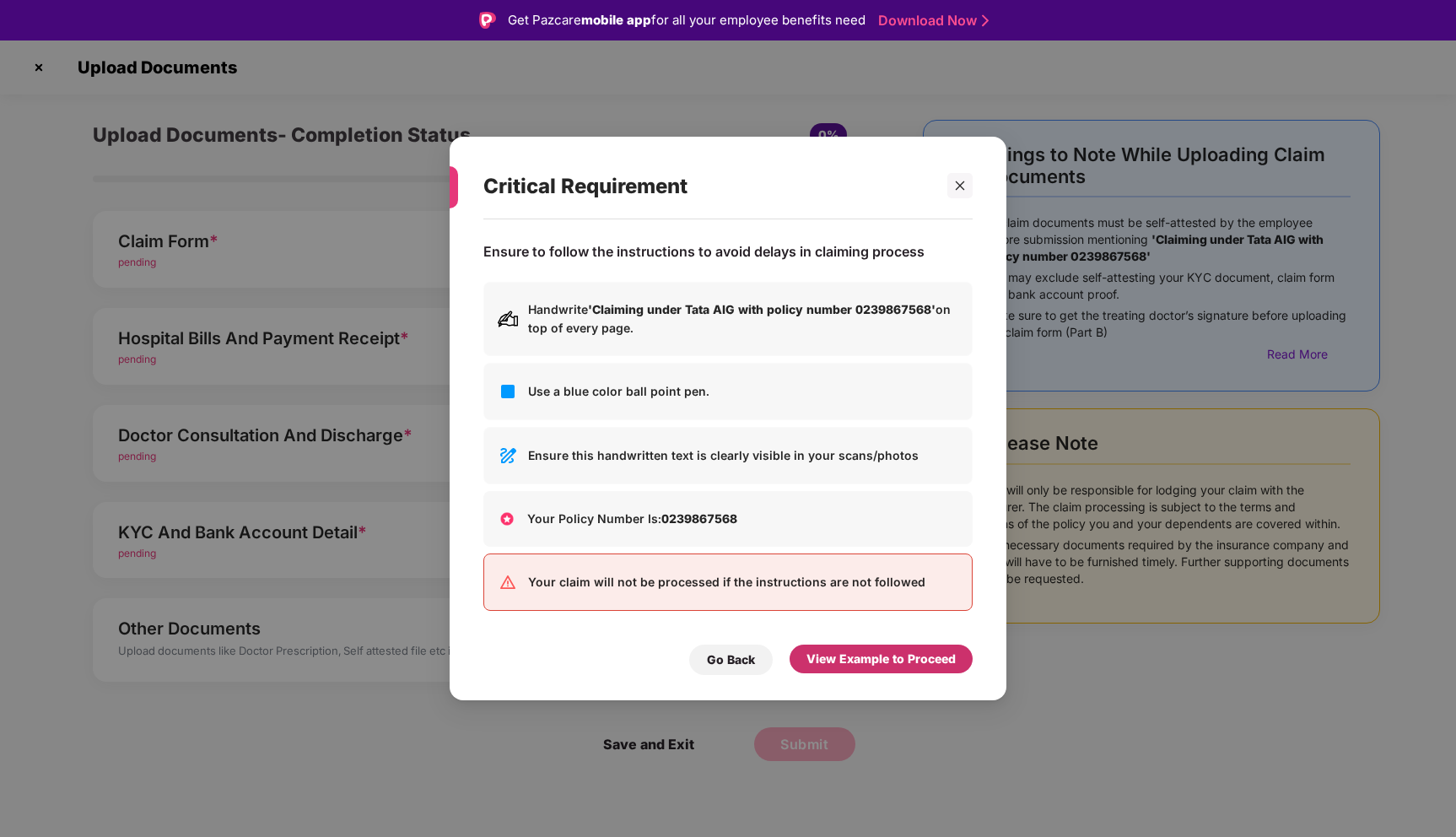
click at [886, 649] on div "View Example to Proceed" at bounding box center [881, 658] width 150 height 19
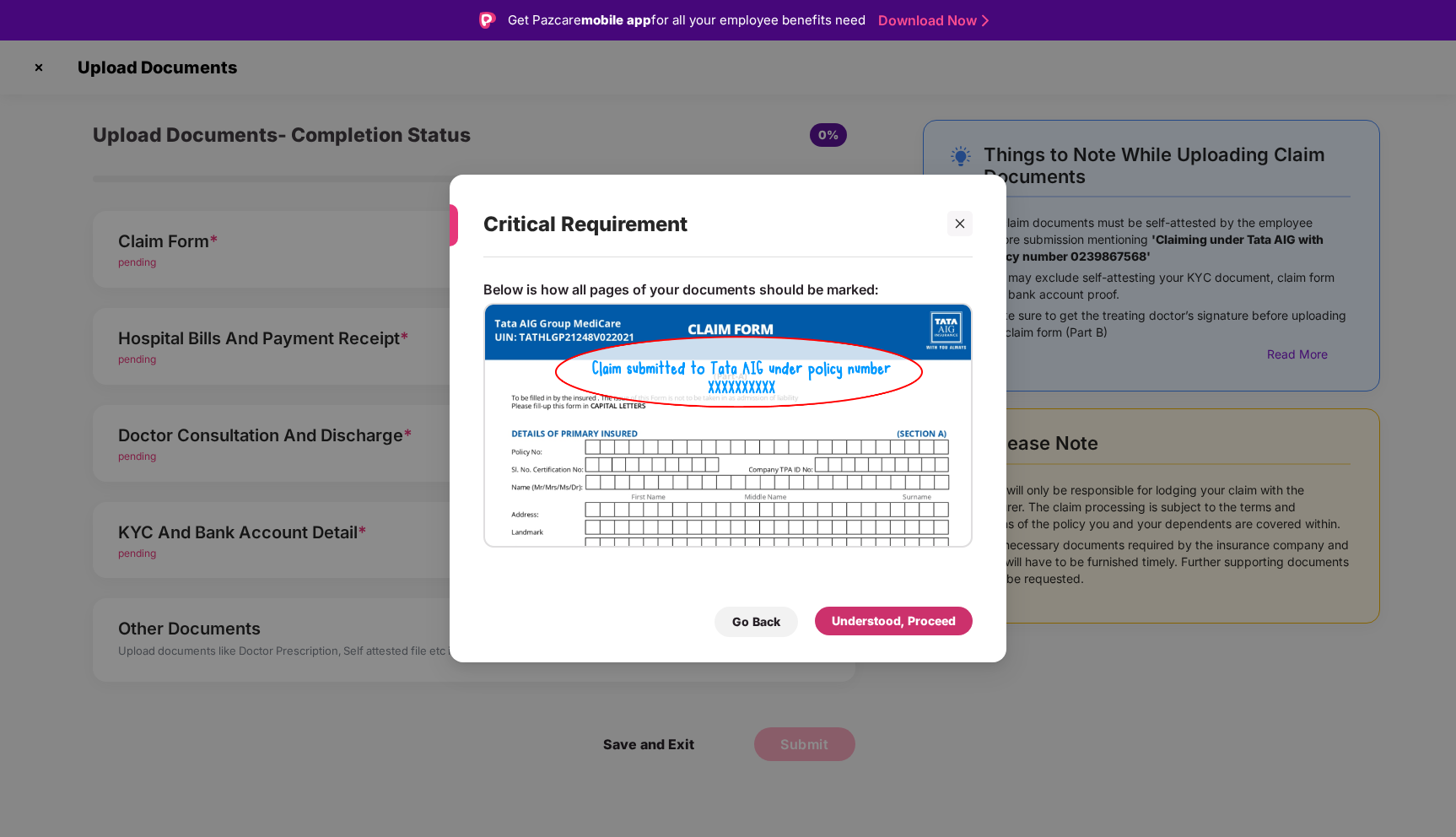
click at [890, 621] on div "Understood, Proceed" at bounding box center [893, 621] width 124 height 19
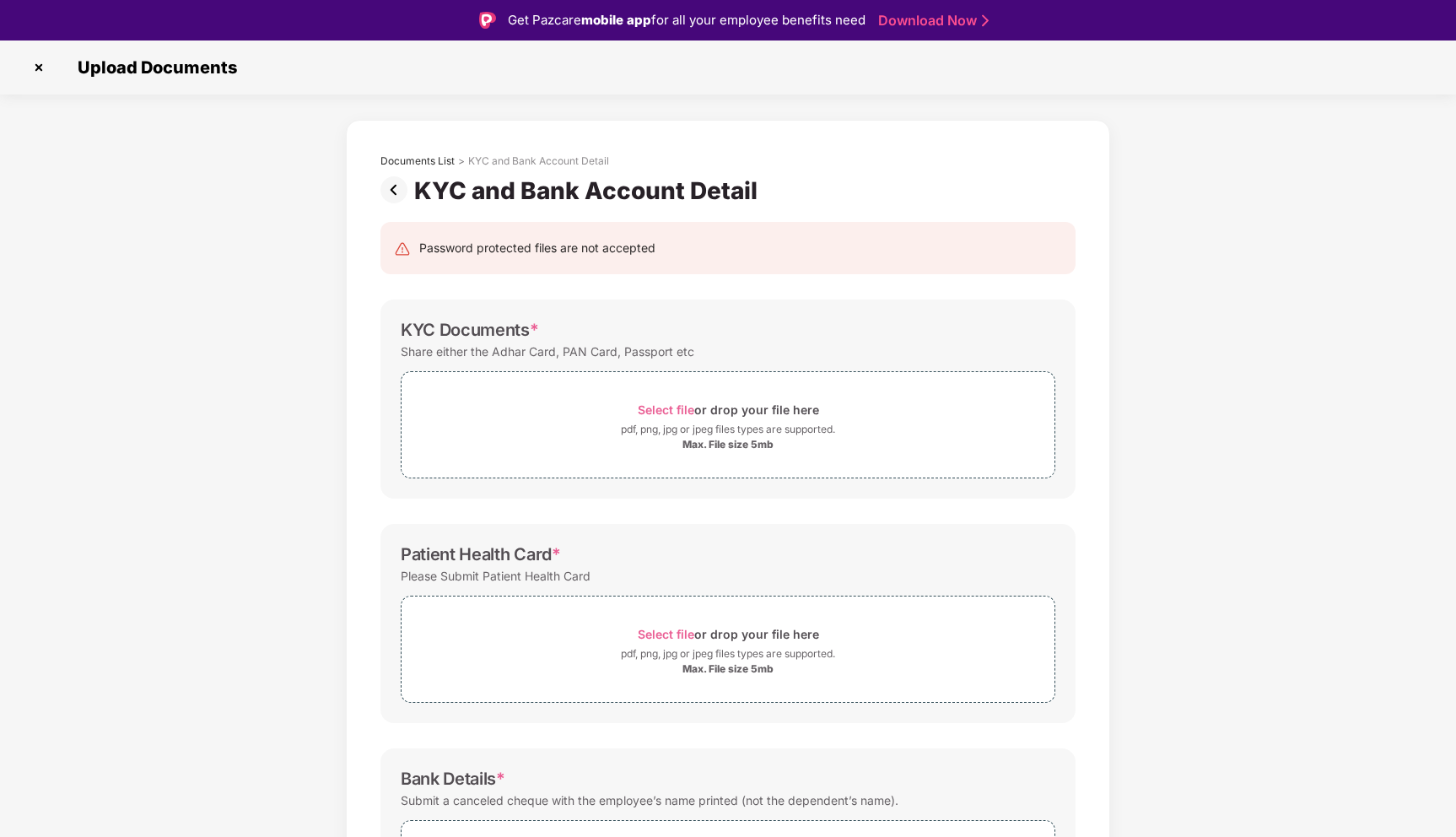
click at [395, 190] on img at bounding box center [397, 190] width 33 height 27
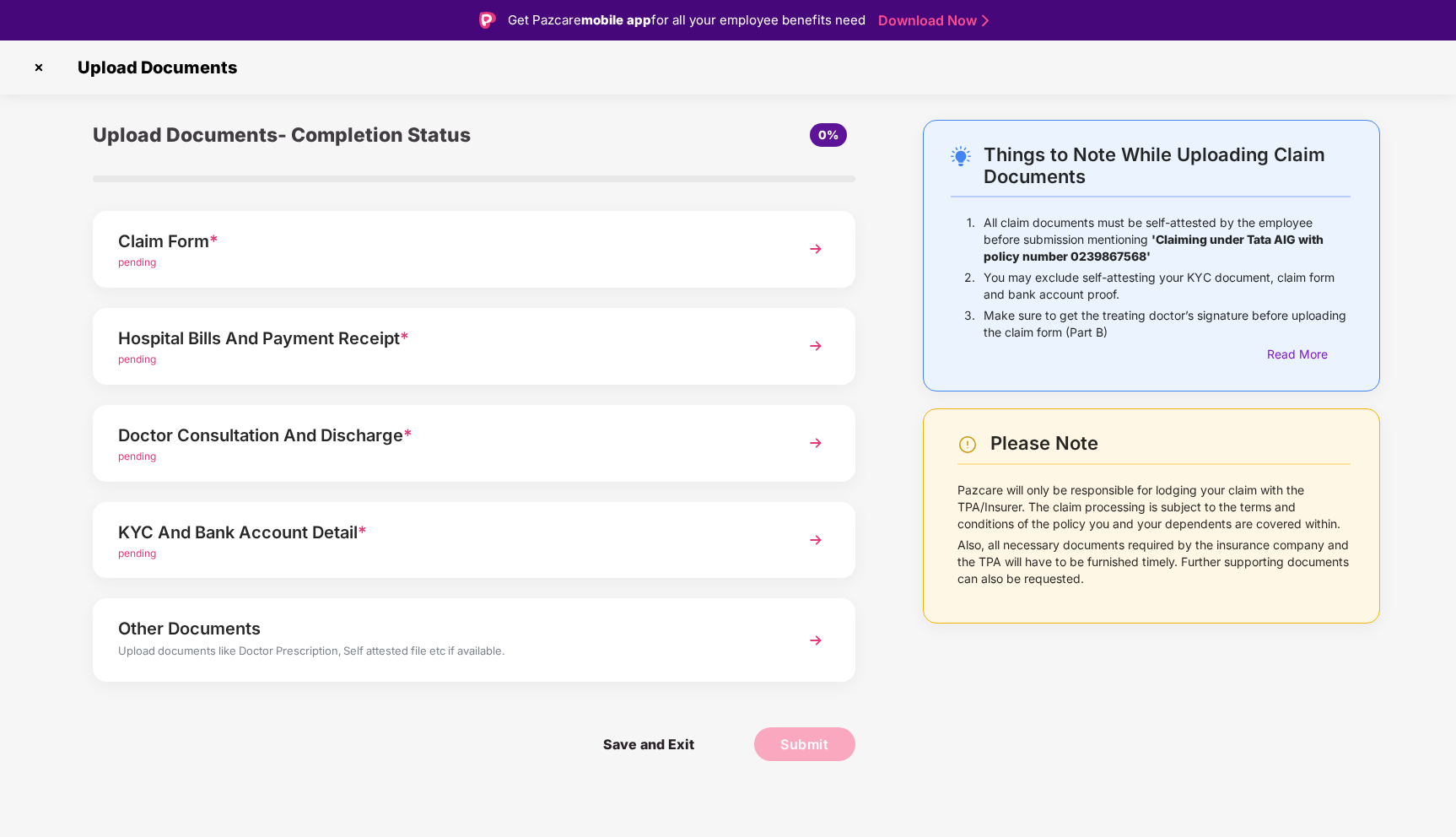
click at [814, 642] on img at bounding box center [816, 640] width 31 height 31
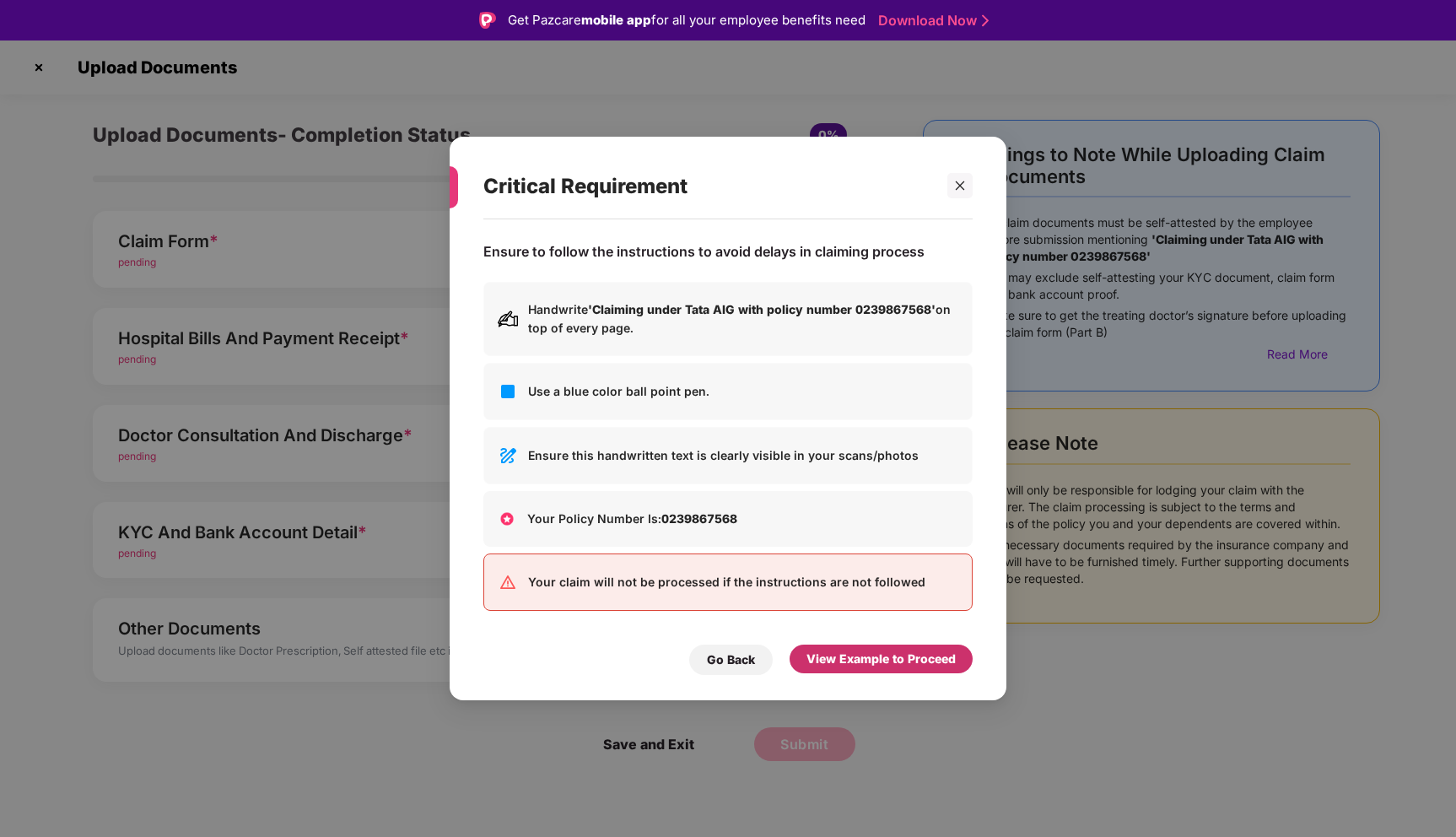
click at [886, 662] on div "View Example to Proceed" at bounding box center [881, 658] width 150 height 19
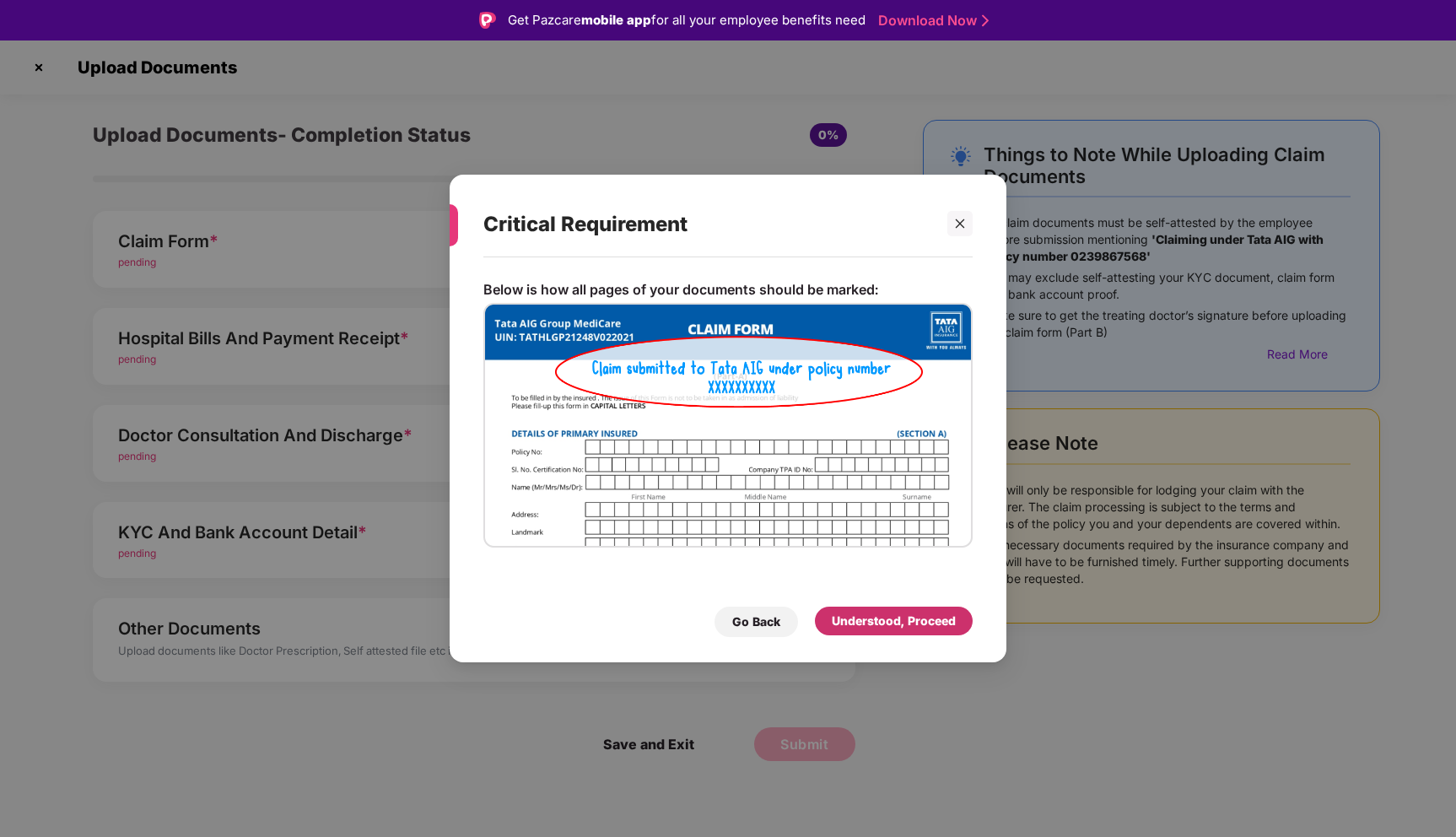
click at [897, 627] on div "Understood, Proceed" at bounding box center [893, 621] width 124 height 19
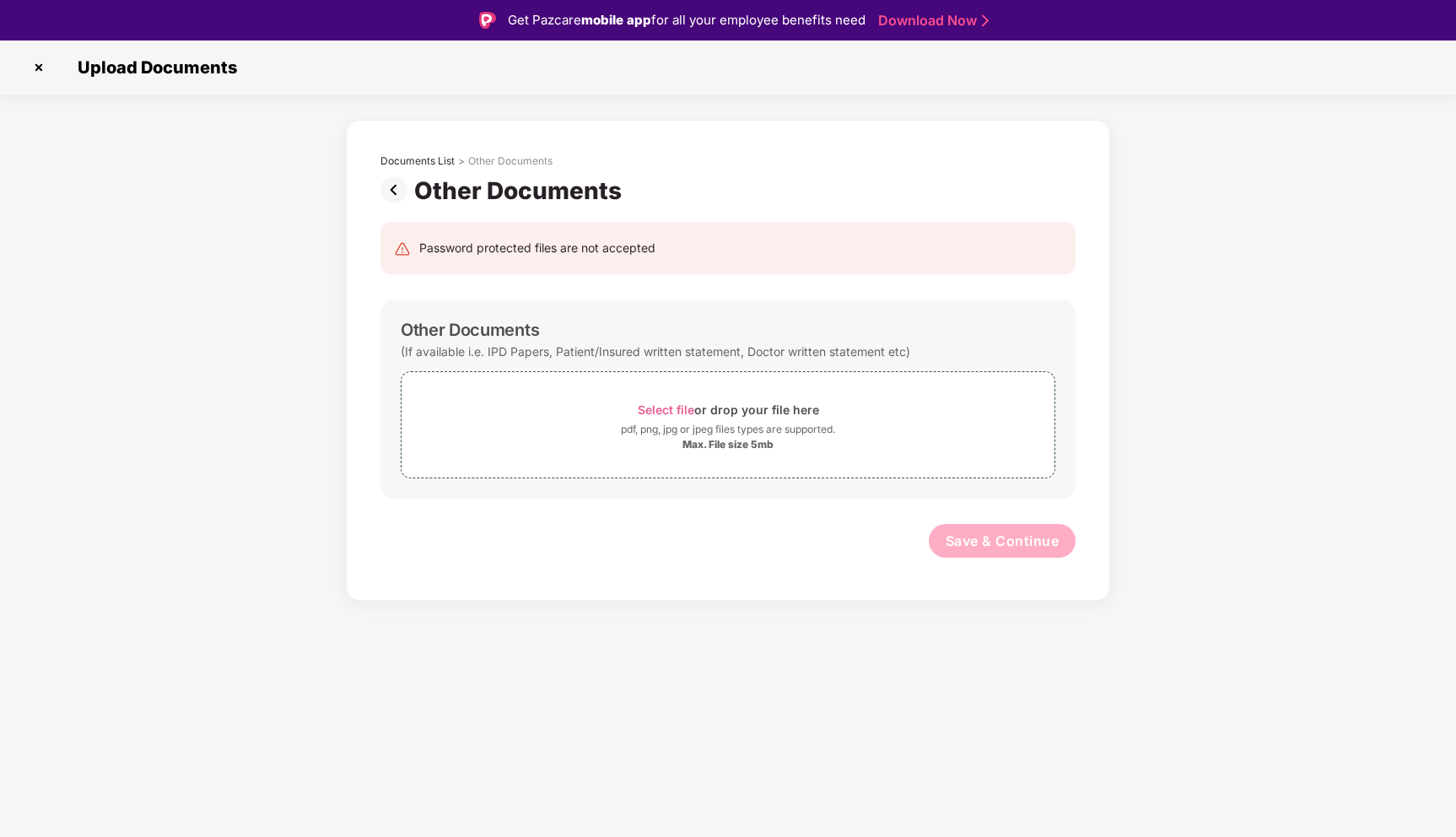
click at [393, 189] on img at bounding box center [397, 190] width 33 height 27
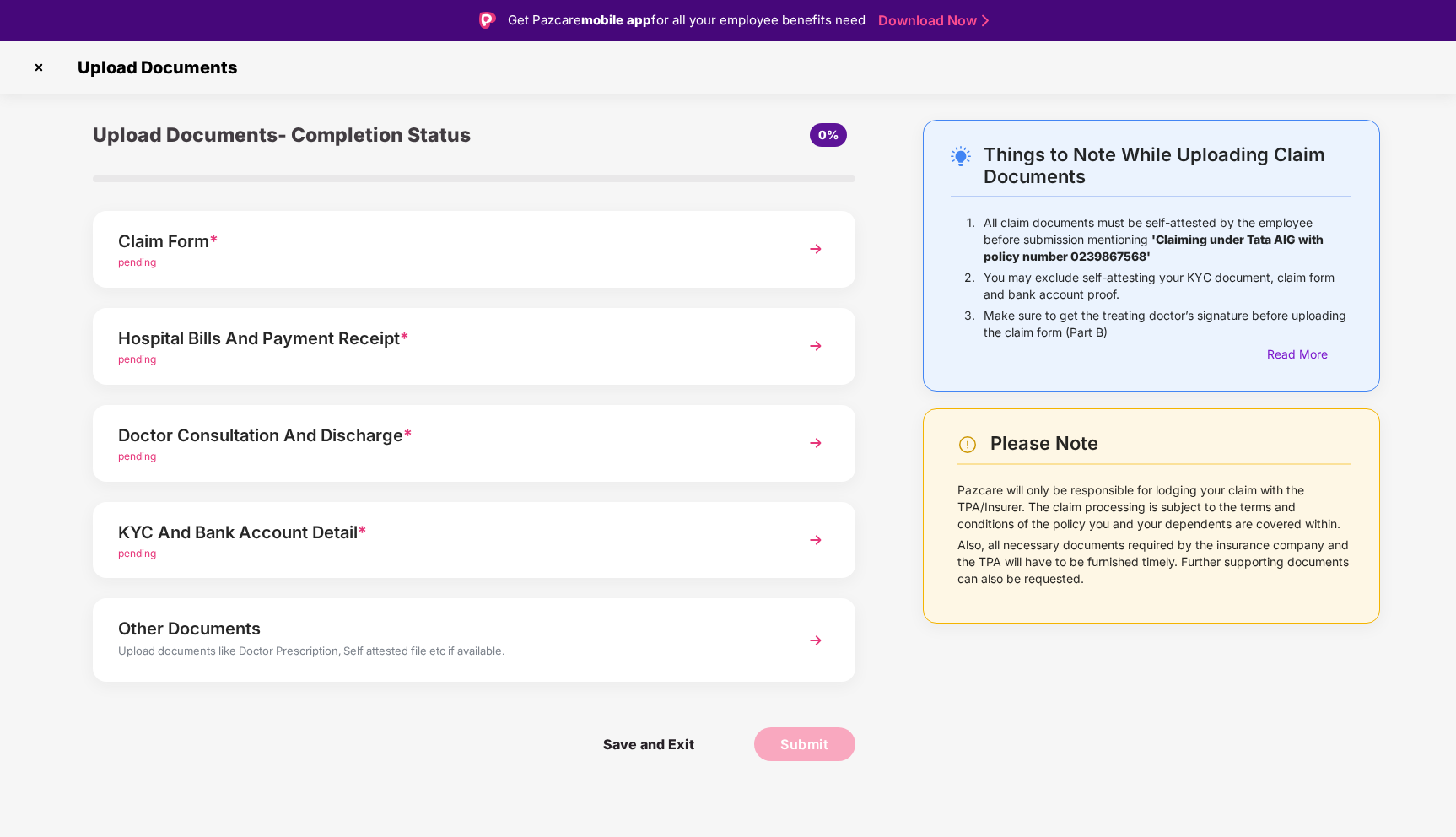
click at [817, 440] on img at bounding box center [816, 443] width 31 height 31
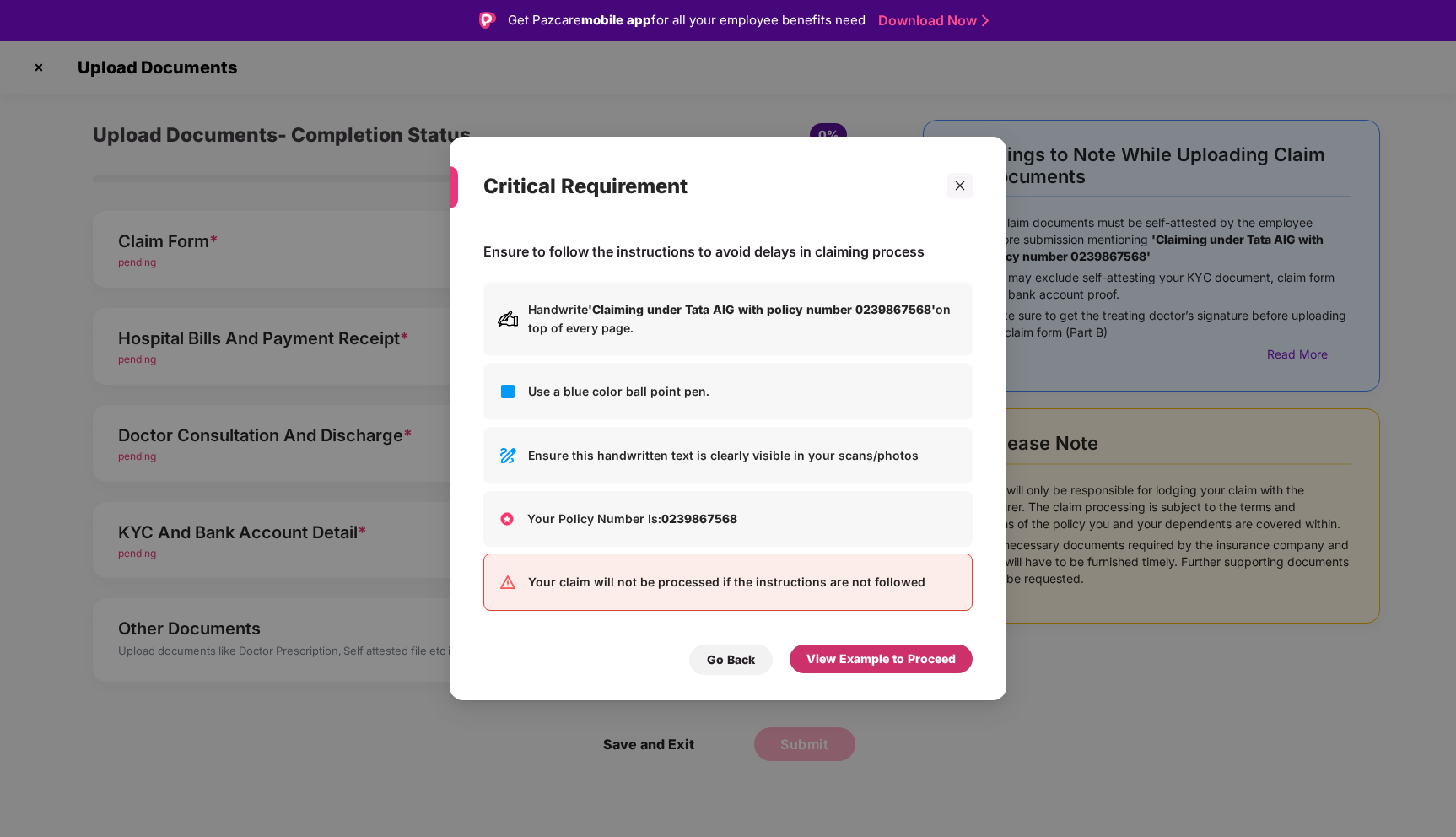
click at [840, 661] on div "View Example to Proceed" at bounding box center [881, 658] width 150 height 19
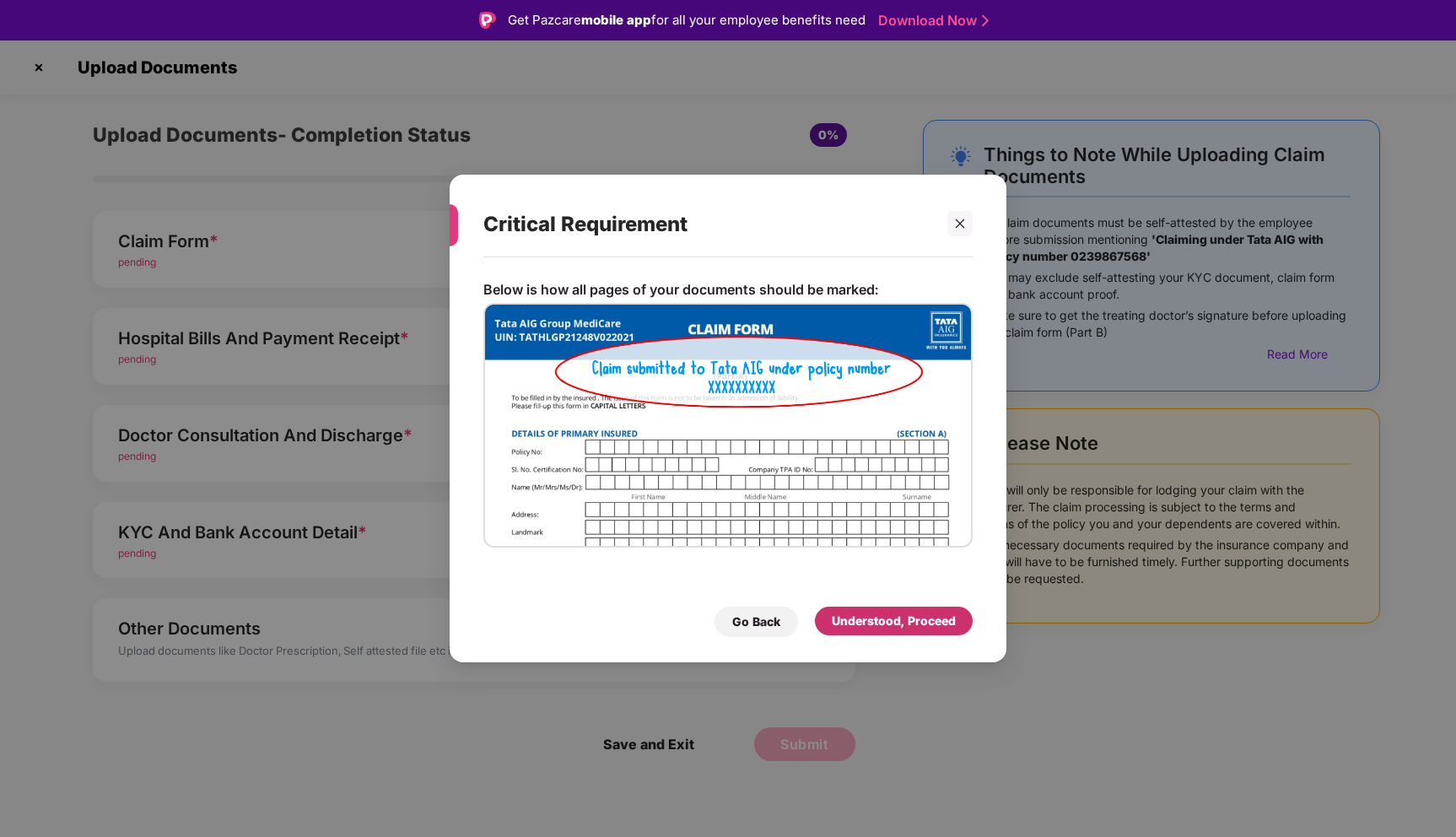
click at [871, 626] on div "Understood, Proceed" at bounding box center [893, 621] width 124 height 19
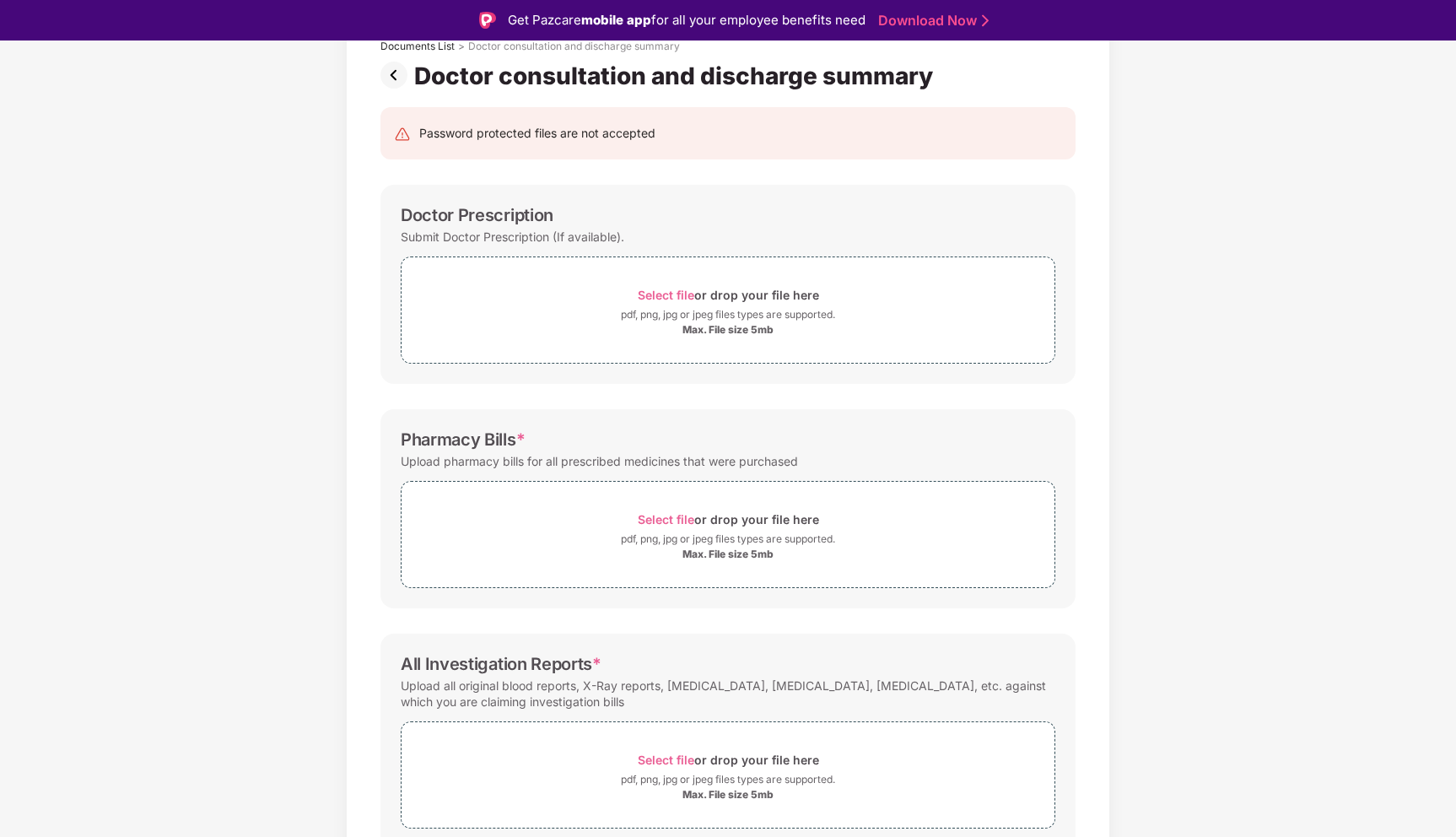
scroll to position [114, 0]
click at [398, 71] on img at bounding box center [397, 76] width 33 height 27
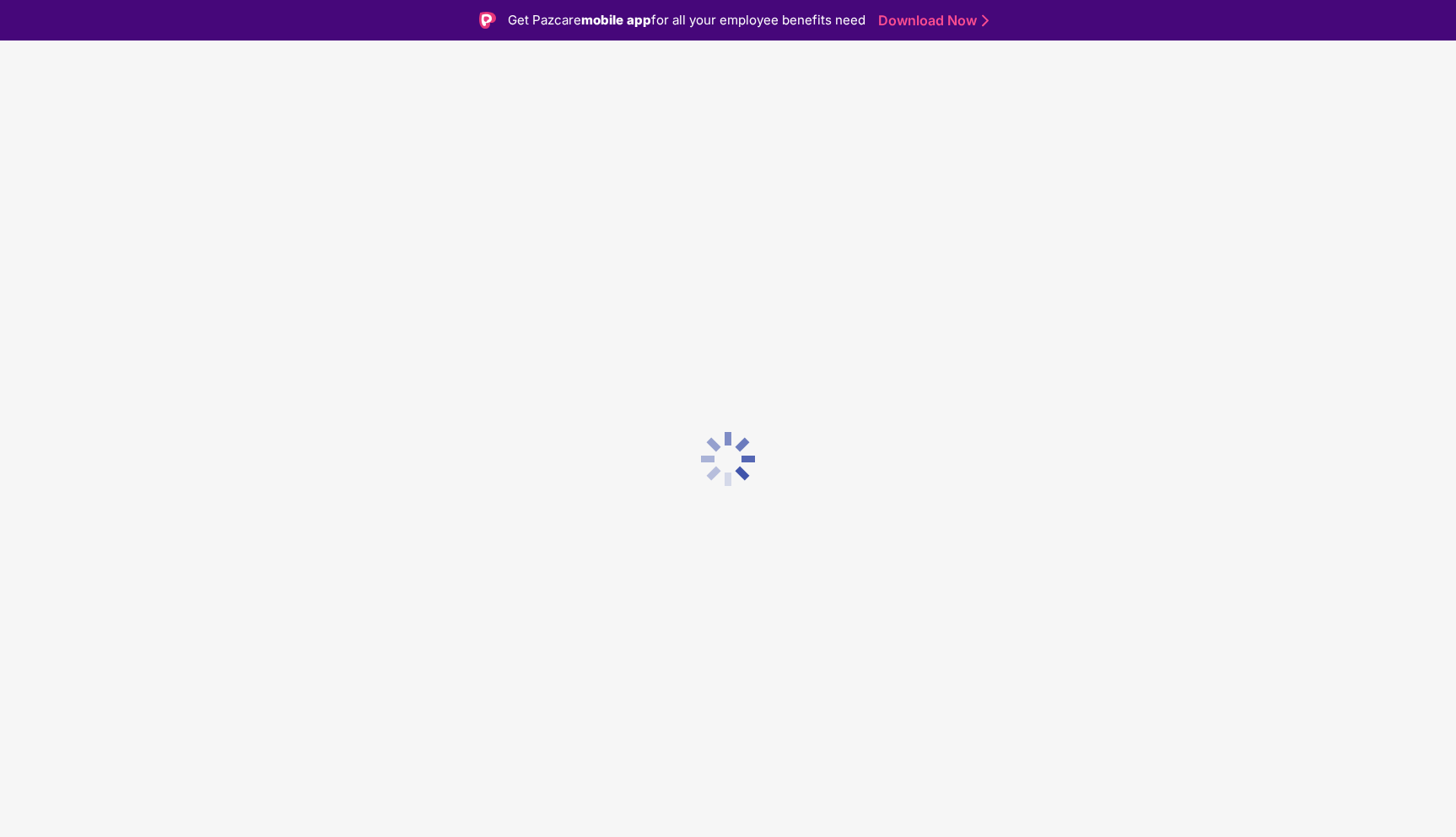
scroll to position [0, 0]
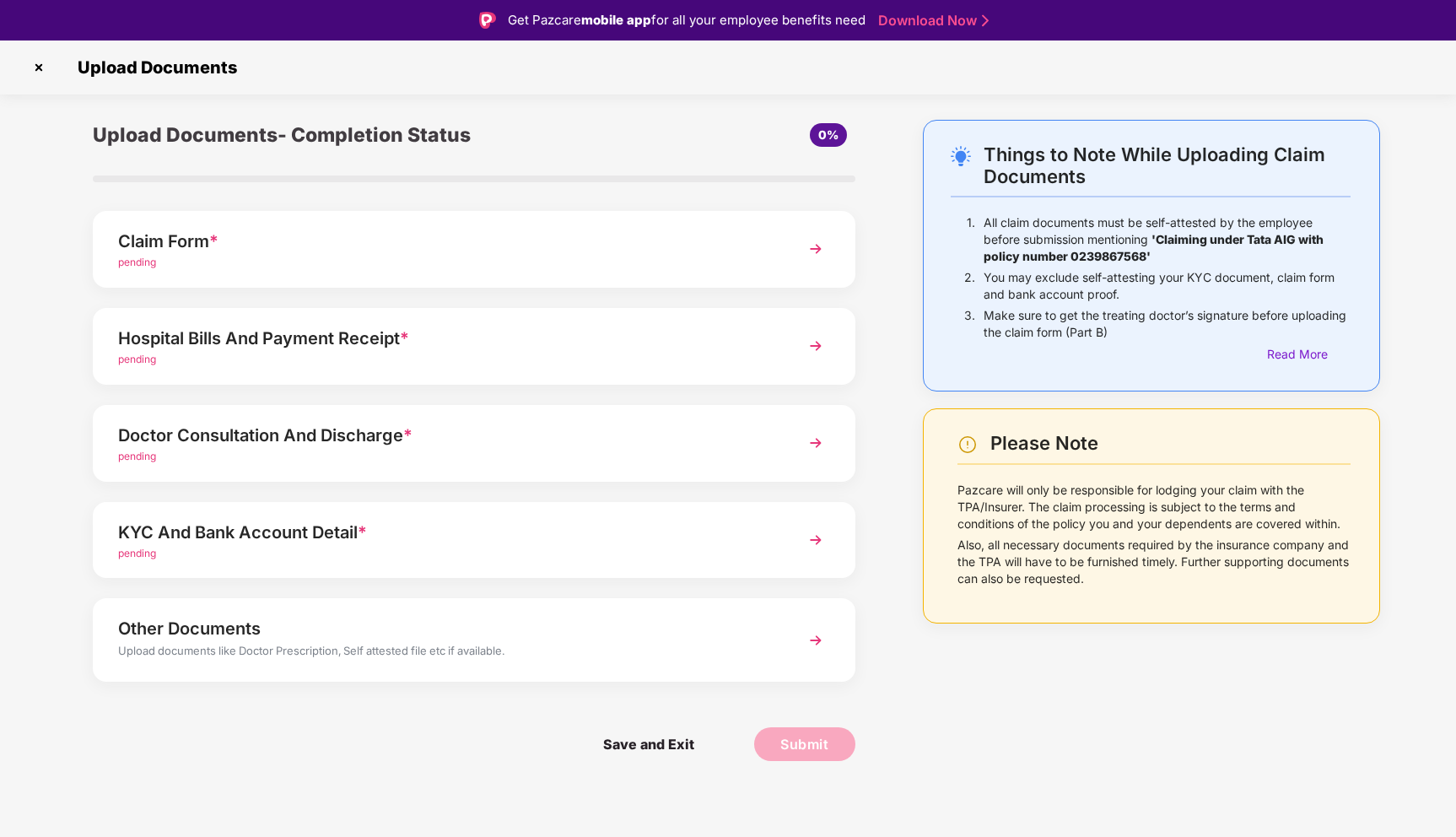
click at [819, 339] on img at bounding box center [816, 346] width 31 height 31
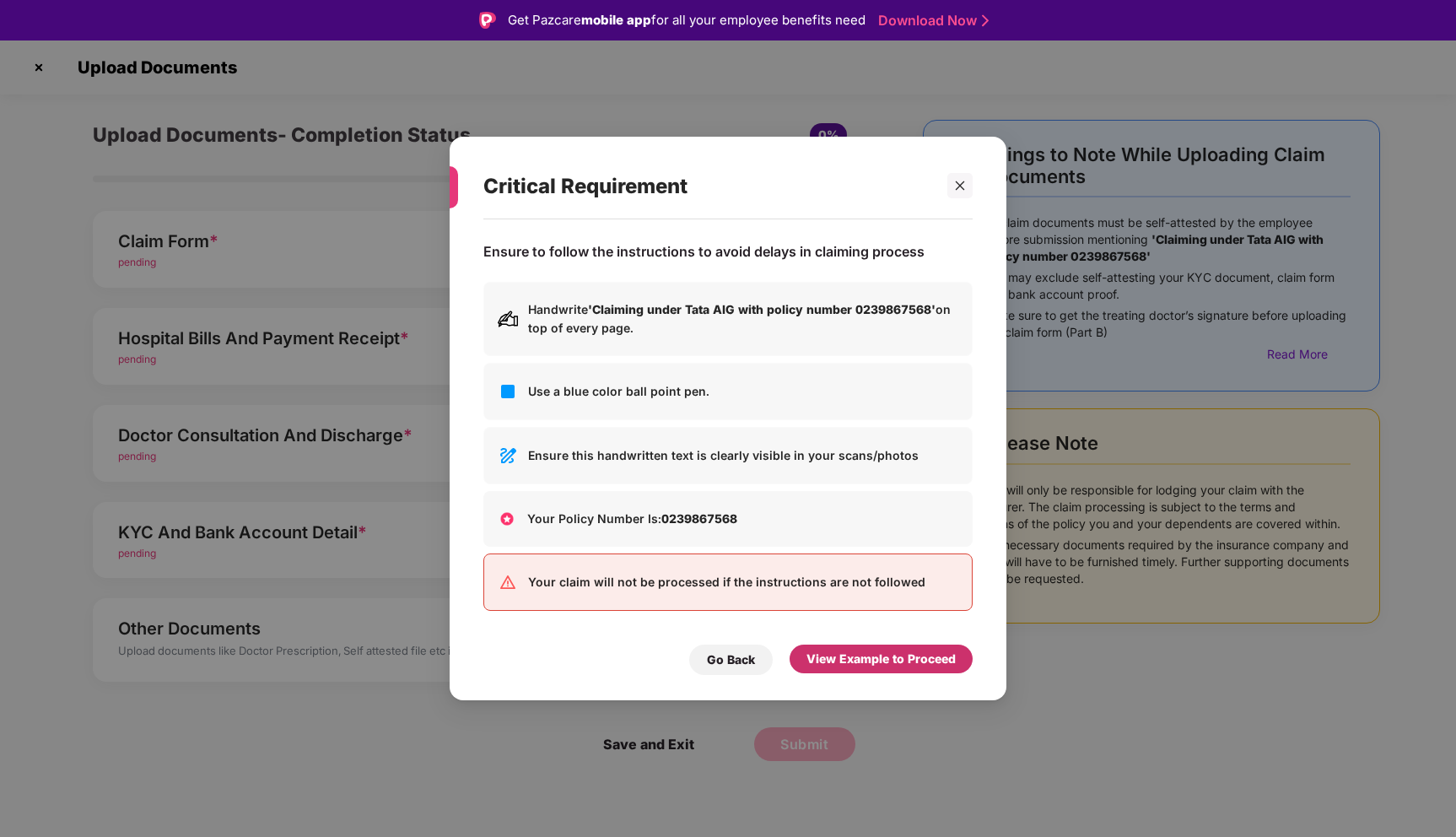
click at [875, 658] on div "View Example to Proceed" at bounding box center [881, 658] width 150 height 19
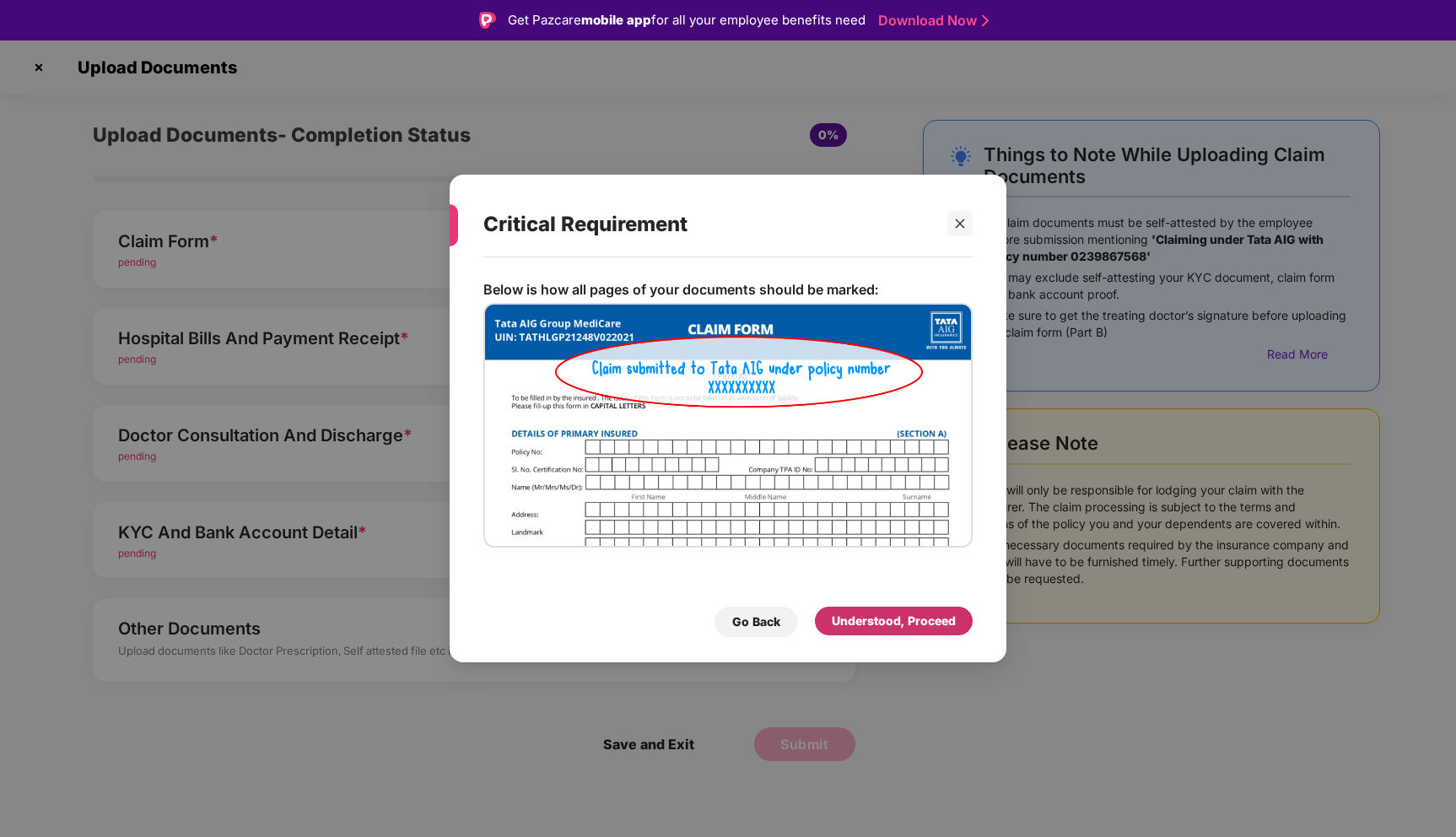
click at [876, 624] on div "Understood, Proceed" at bounding box center [893, 621] width 124 height 19
